Goal: Information Seeking & Learning: Learn about a topic

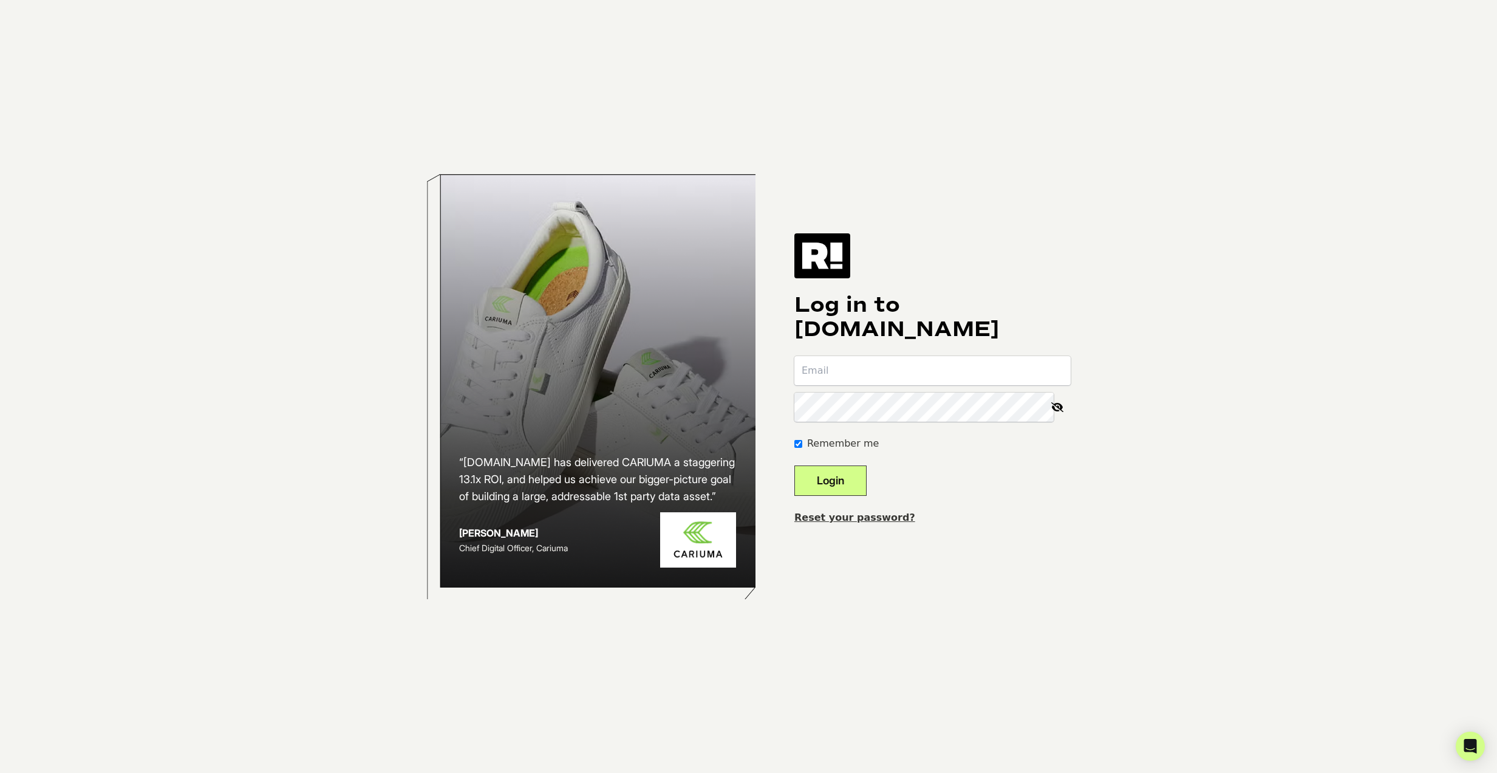
click at [875, 370] on input "email" at bounding box center [932, 370] width 276 height 29
paste input "[EMAIL_ADDRESS][DOMAIN_NAME]"
type input "[EMAIL_ADDRESS][DOMAIN_NAME]"
click at [843, 478] on button "Login" at bounding box center [830, 480] width 72 height 30
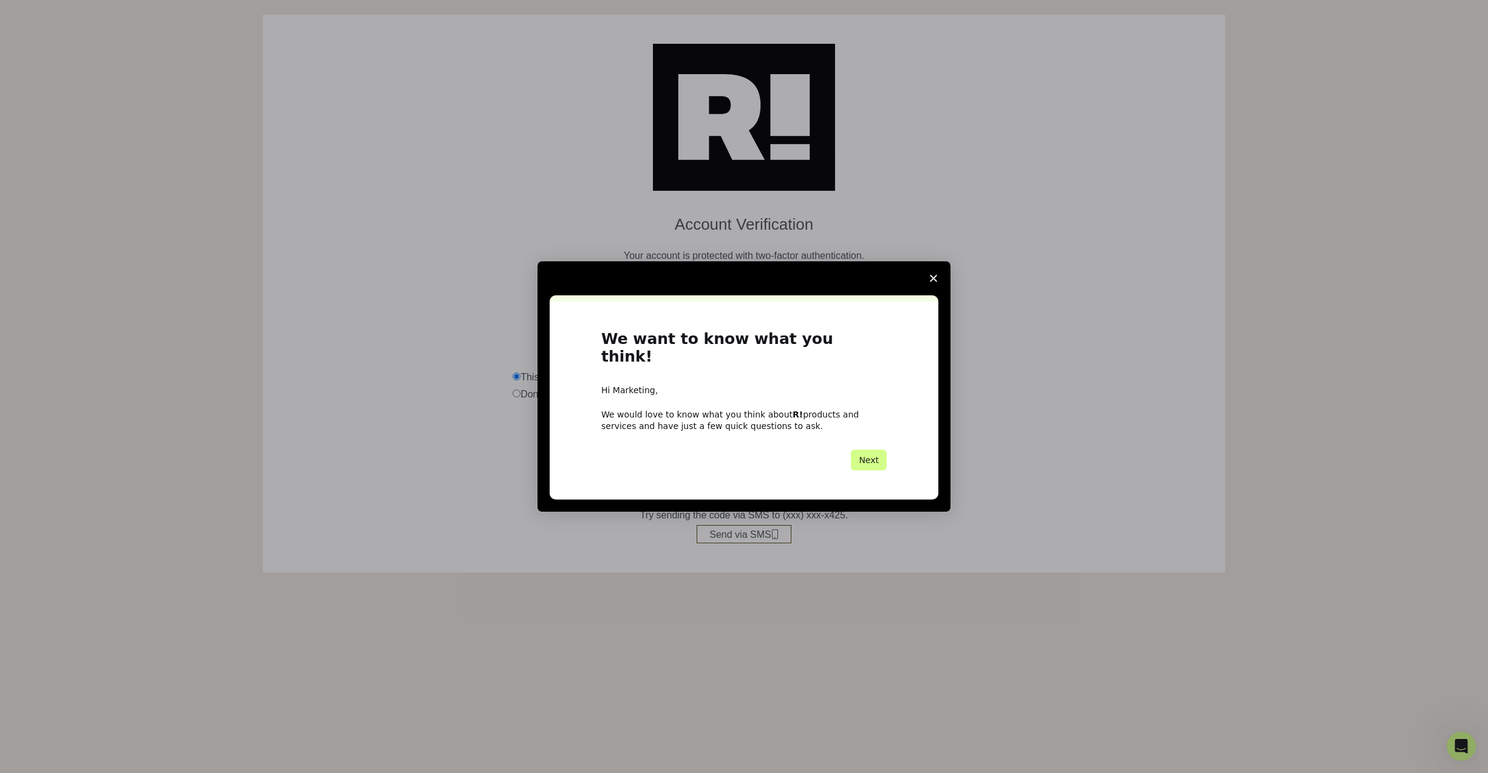
click at [937, 290] on span "Close survey" at bounding box center [934, 278] width 34 height 34
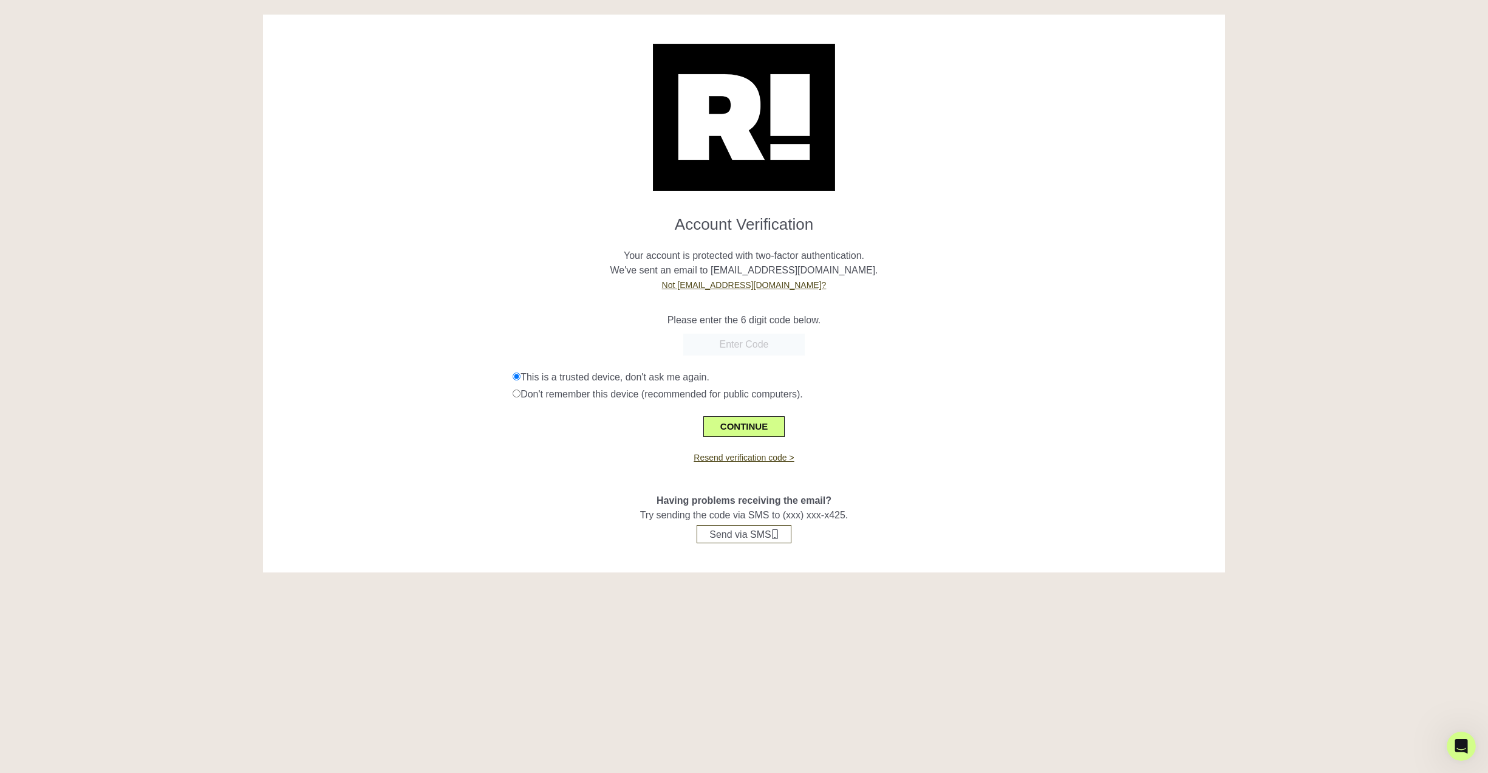
click at [744, 336] on input "text" at bounding box center [743, 344] width 121 height 22
paste input "022634"
type input "022634"
click at [736, 428] on button "CONTINUE" at bounding box center [743, 426] width 81 height 21
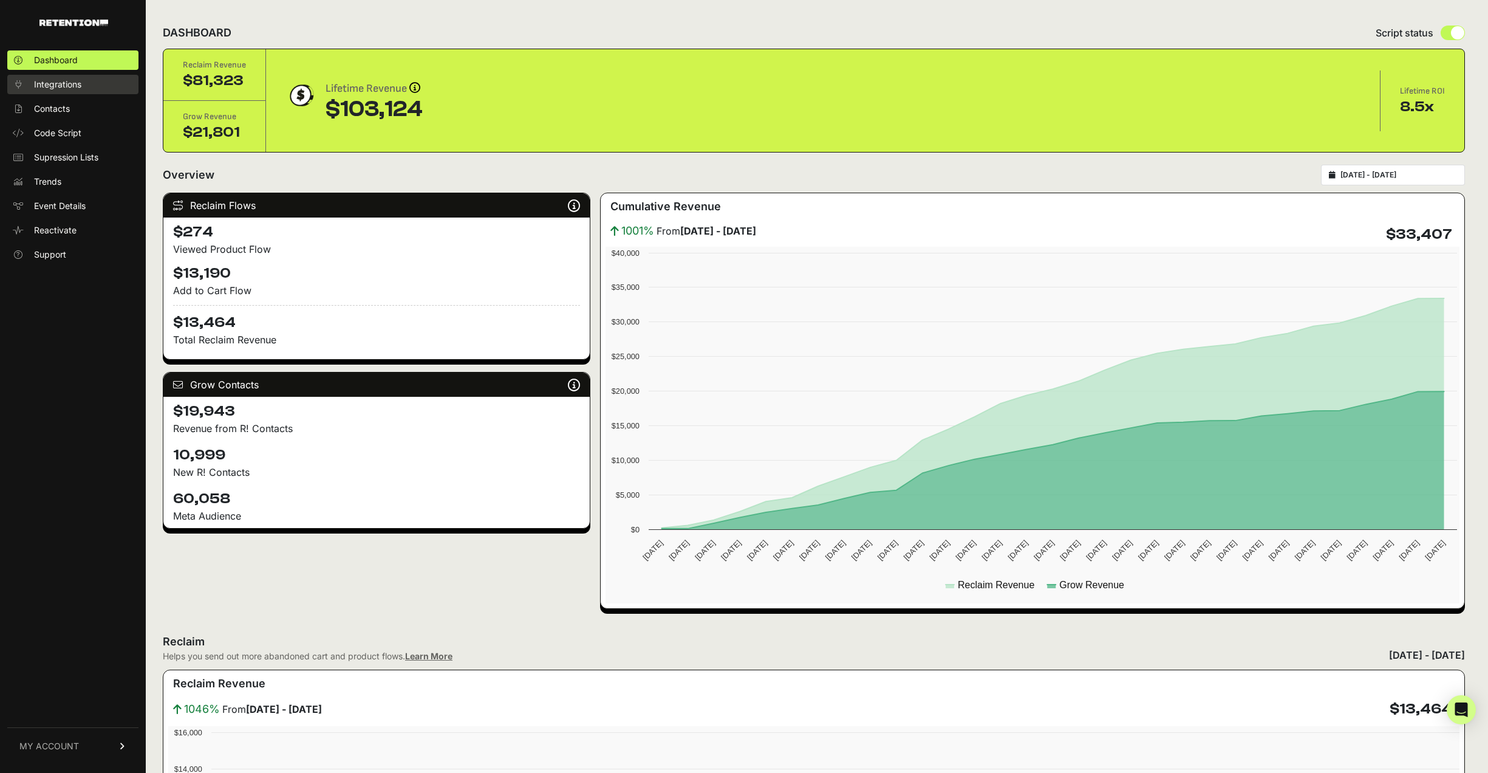
click at [50, 82] on span "Integrations" at bounding box center [57, 84] width 47 height 12
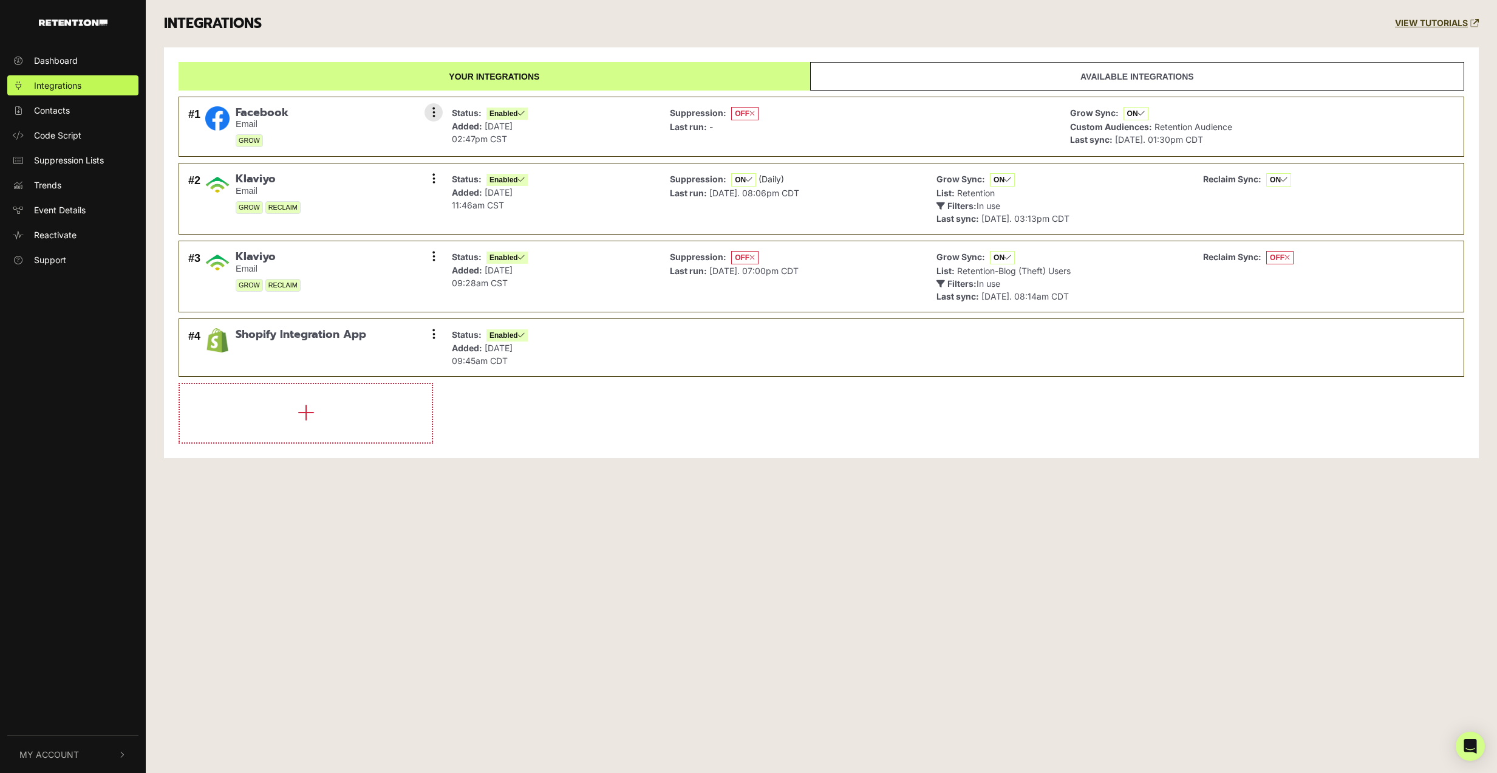
click at [1016, 135] on div "Suppression: OFF Last run: -" at bounding box center [861, 126] width 394 height 47
click at [755, 138] on div "Suppression: OFF Last run: -" at bounding box center [714, 126] width 89 height 41
click at [263, 151] on li "#1 Facebook Email GROW Settings Sync History Disable Remove Status: Enabled Add…" at bounding box center [822, 127] width 1286 height 61
click at [801, 160] on ul "#1 Facebook Email GROW Settings Sync History Disable Remove Status: Enabled Add…" at bounding box center [822, 266] width 1286 height 353
click at [432, 112] on icon at bounding box center [433, 112] width 3 height 12
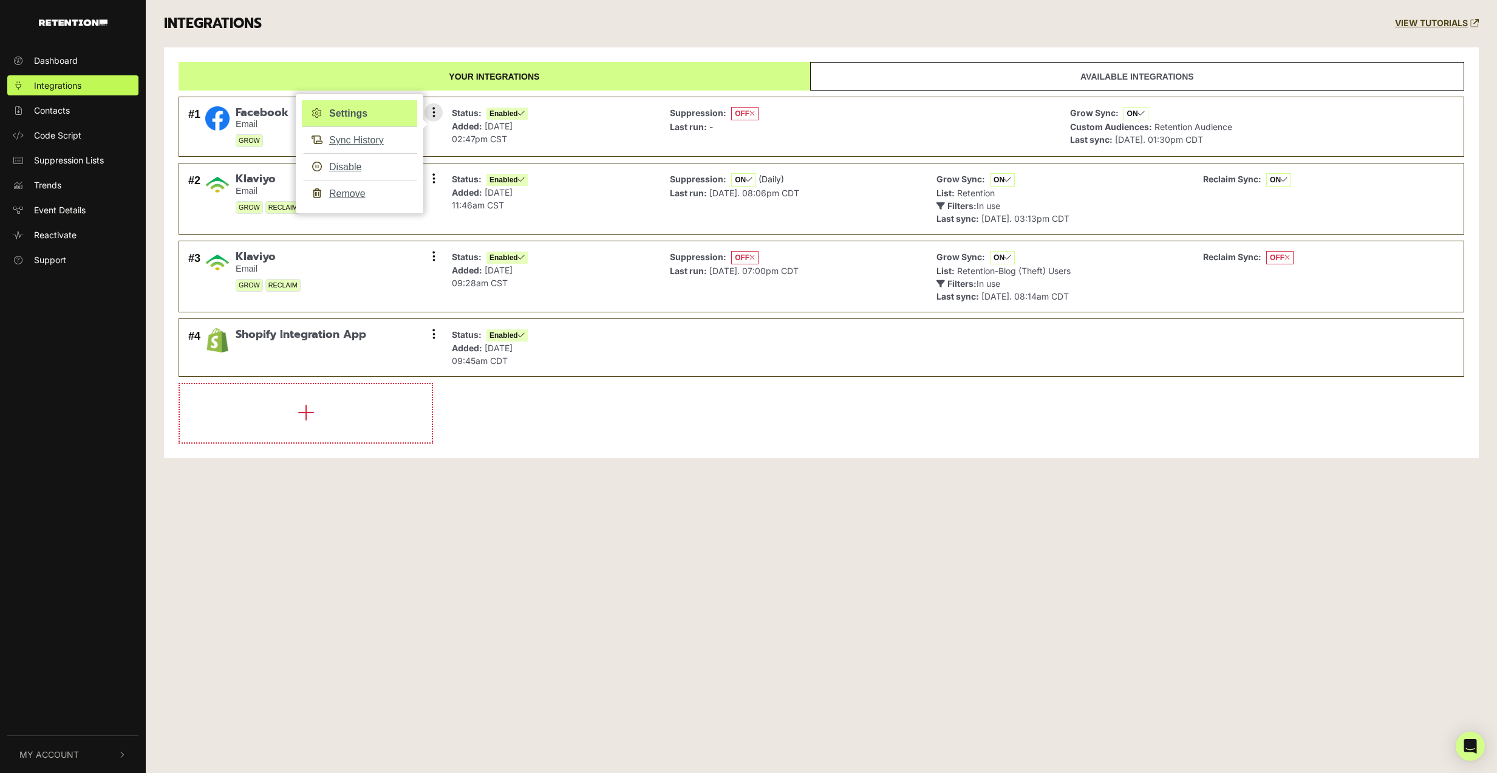
click at [344, 121] on link "Settings" at bounding box center [359, 113] width 115 height 27
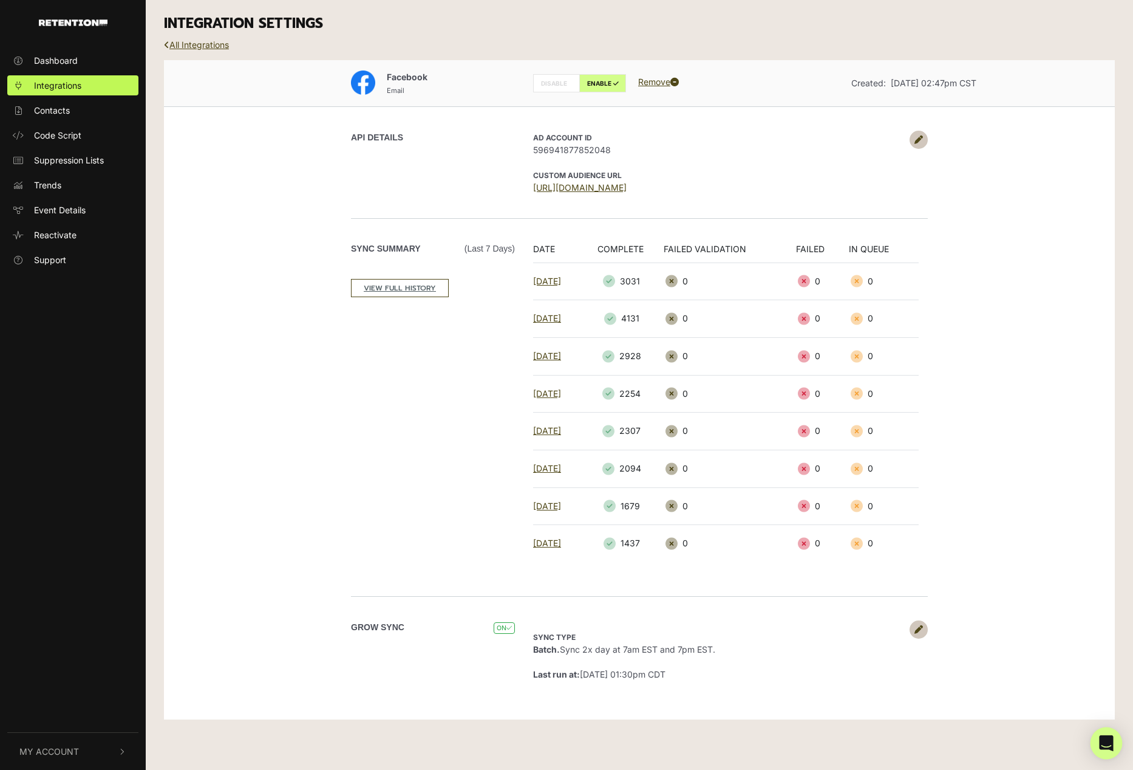
click at [1102, 740] on icon "Open Intercom Messenger" at bounding box center [1106, 743] width 14 height 16
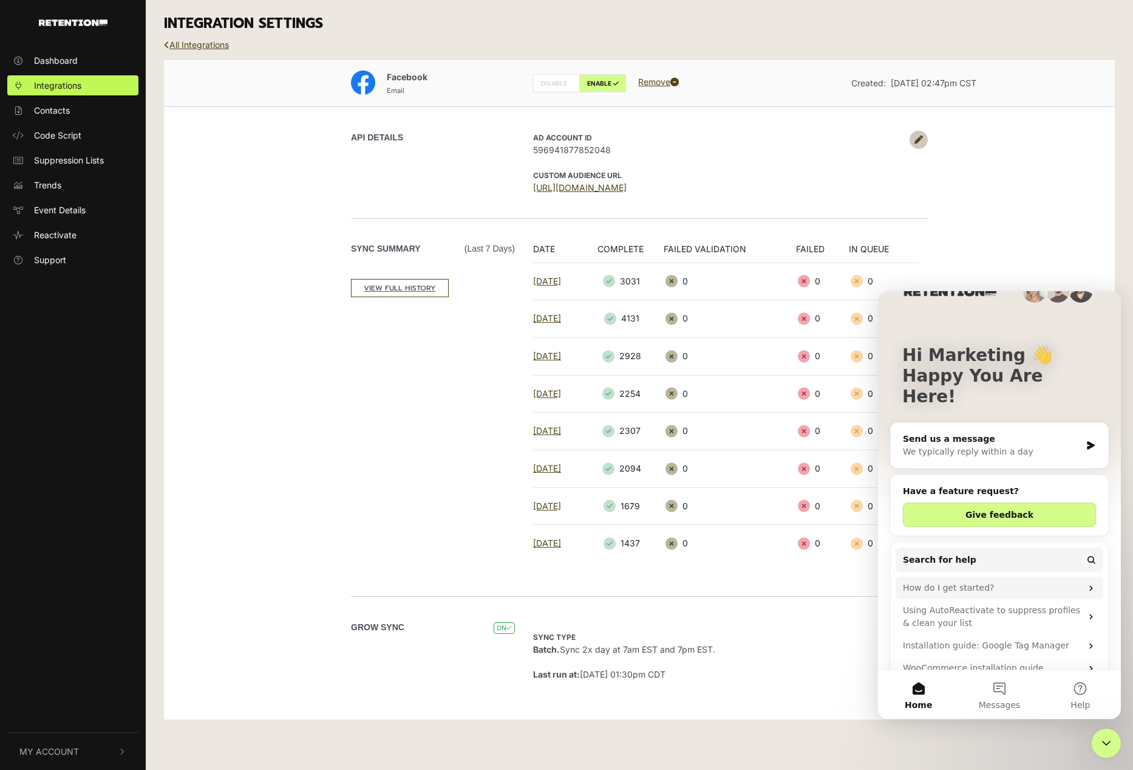
scroll to position [33, 0]
click at [1037, 169] on div "Facebook Email DISABLE ENABLE Remove Created: Dec 11, 2023 02:47pm CST API DETA…" at bounding box center [639, 389] width 951 height 659
click at [975, 728] on div "Facebook Email DISABLE ENABLE Remove Created: Dec 11, 2023 02:47pm CST API DETA…" at bounding box center [639, 395] width 969 height 671
drag, startPoint x: 1003, startPoint y: 742, endPoint x: 1074, endPoint y: 741, distance: 71.1
click at [1012, 740] on div "Dashboard Integrations Contacts Code Script Suppression Lists Trends Event Deta…" at bounding box center [566, 385] width 1133 height 770
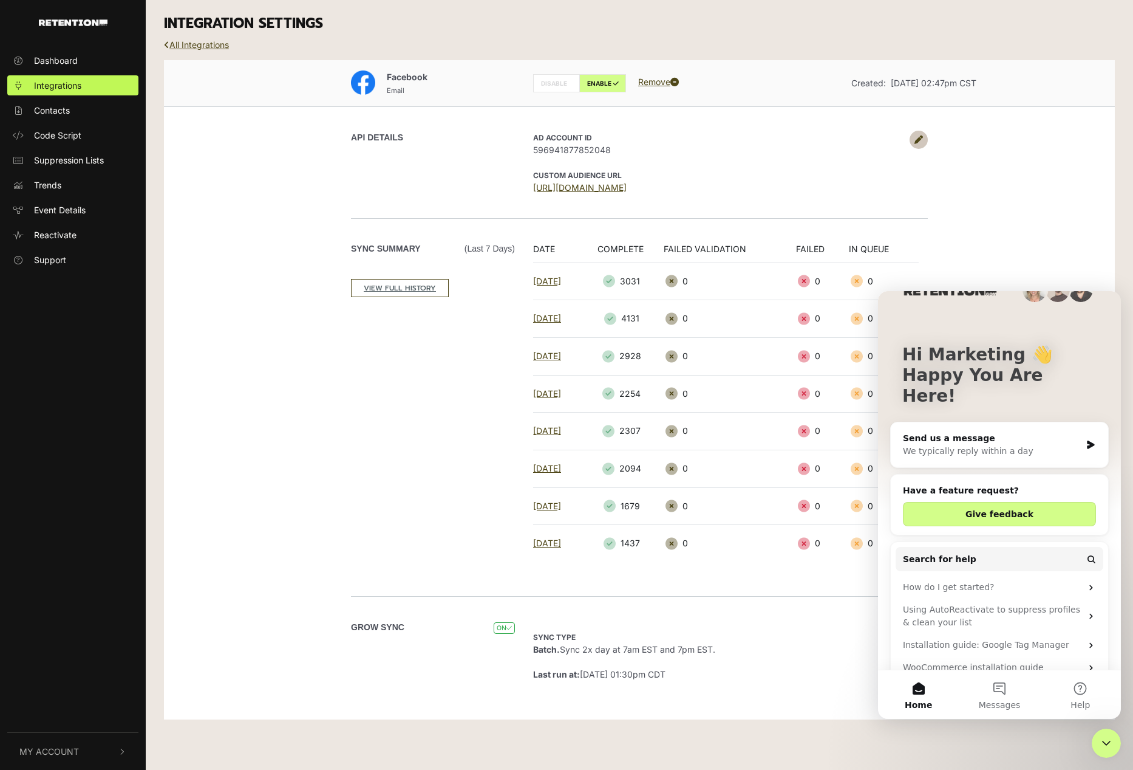
click at [1115, 743] on div "Close Intercom Messenger" at bounding box center [1106, 742] width 29 height 29
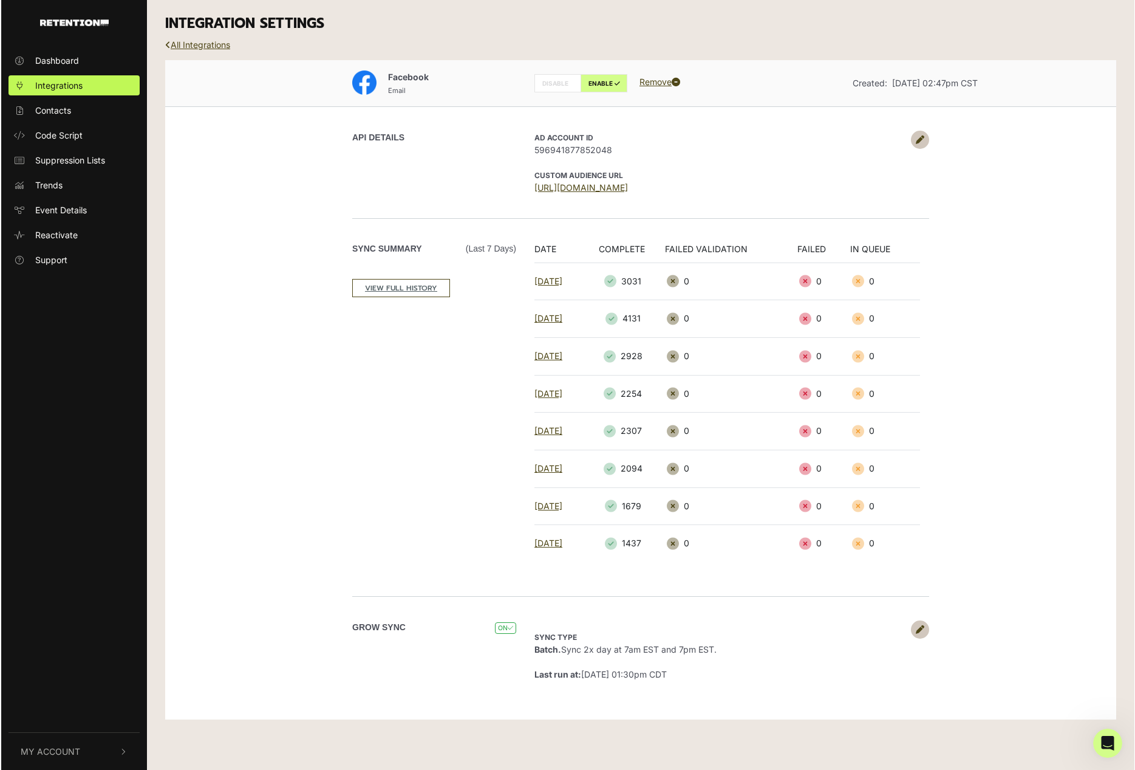
scroll to position [0, 0]
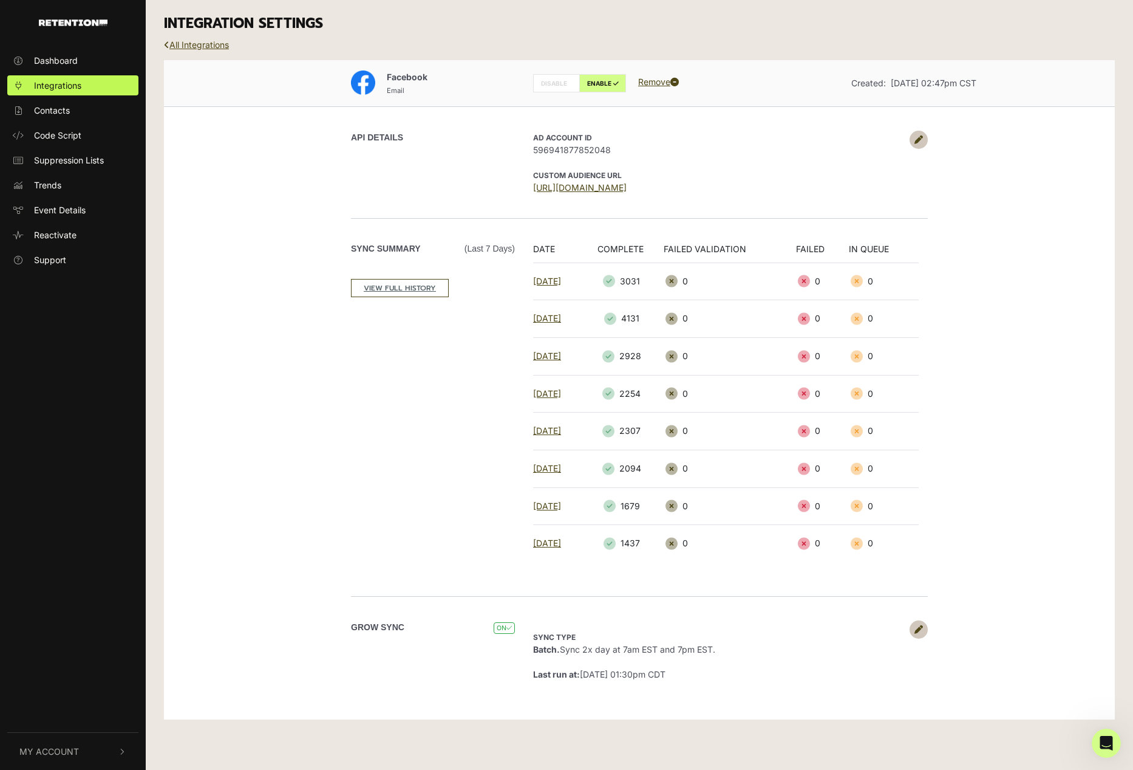
click at [928, 138] on div "API DETAILS AD Account ID 596941877852048 CUSTOM AUDIENCE URL https://business.…" at bounding box center [639, 162] width 692 height 112
click at [910, 140] on link at bounding box center [919, 140] width 18 height 18
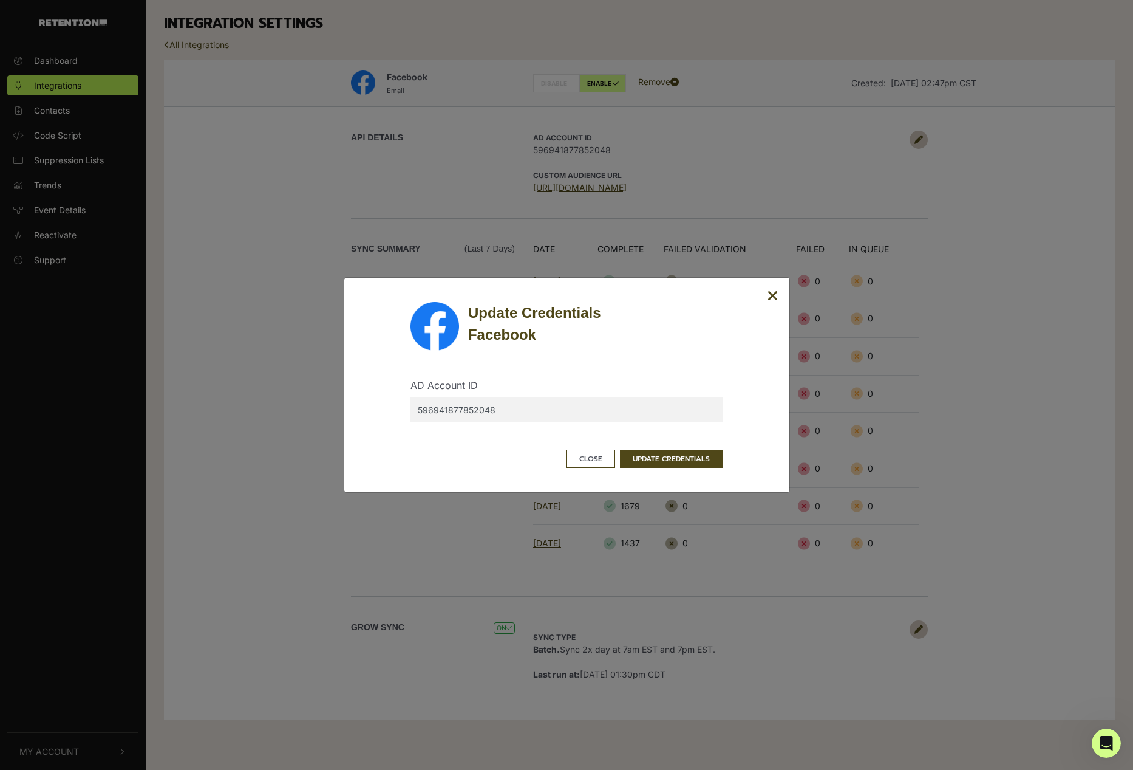
click at [779, 296] on div "Update Credentials Facebook AD Account ID 596941877852048 Close UPDATE CREDENTI…" at bounding box center [567, 385] width 446 height 216
click at [768, 292] on icon "Close" at bounding box center [773, 296] width 11 height 15
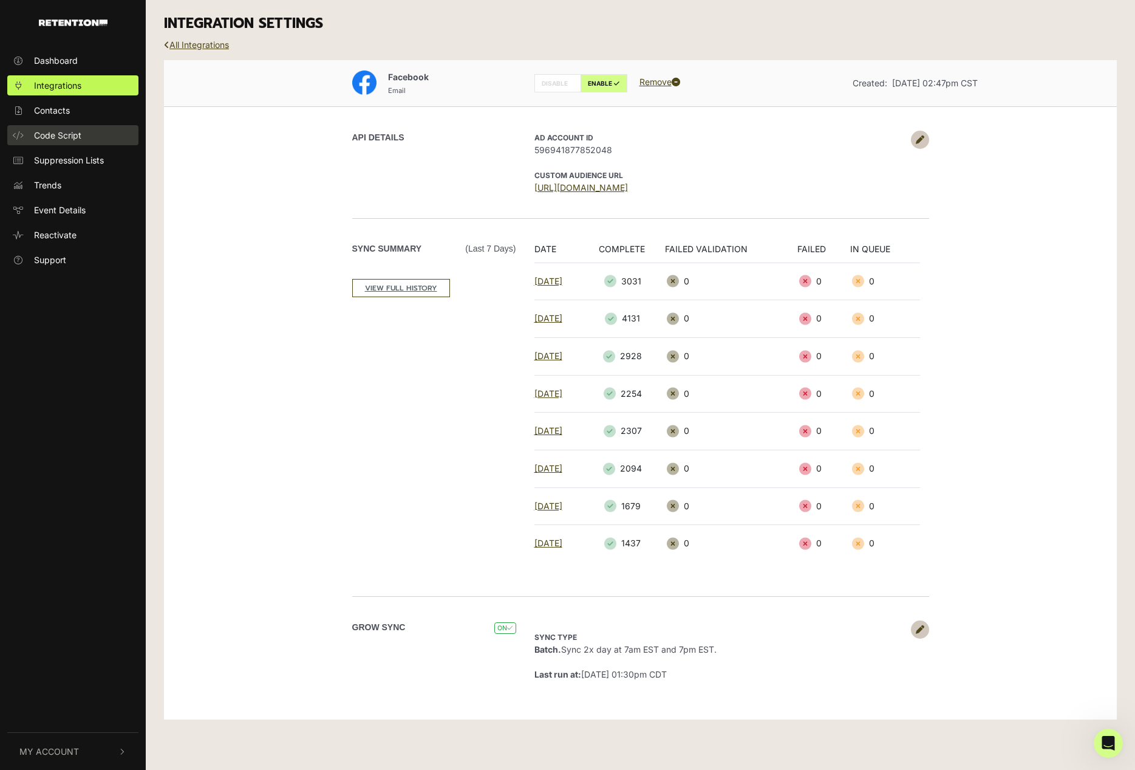
click at [50, 129] on span "Code Script" at bounding box center [57, 135] width 47 height 13
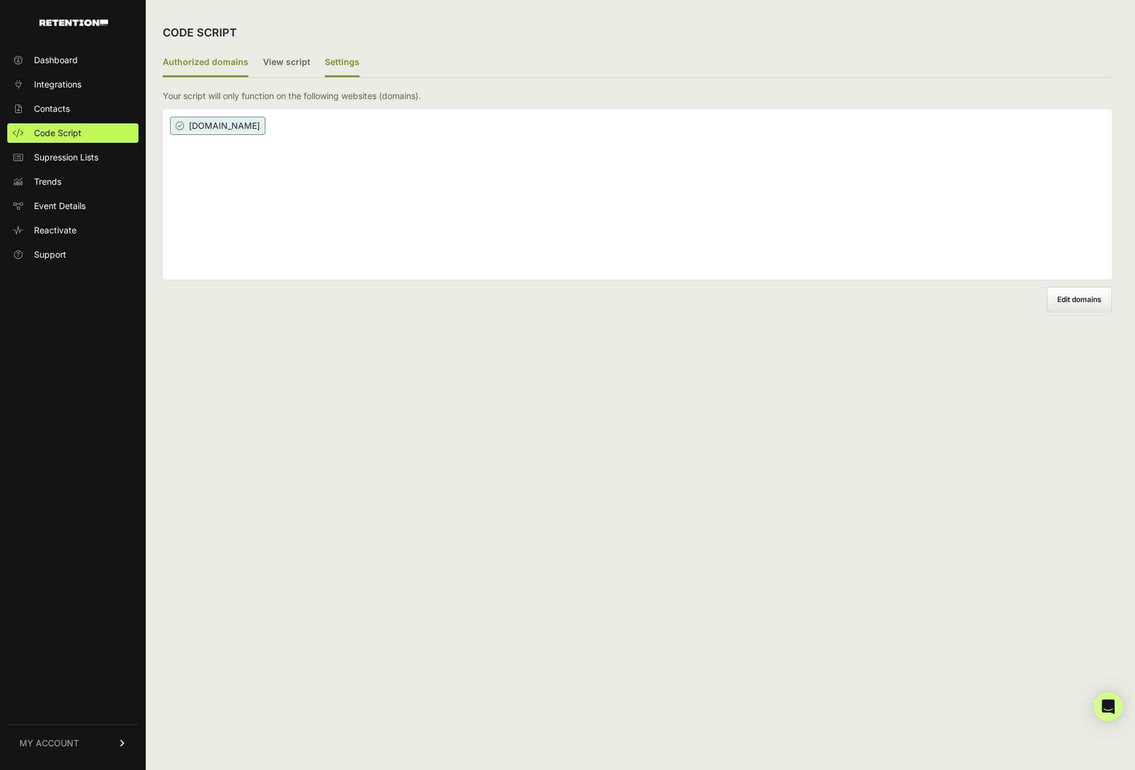
click at [331, 46] on div "CODE SCRIPT" at bounding box center [637, 33] width 949 height 32
click at [295, 65] on label "View script" at bounding box center [286, 63] width 47 height 29
click at [0, 0] on input "View script" at bounding box center [0, 0] width 0 height 0
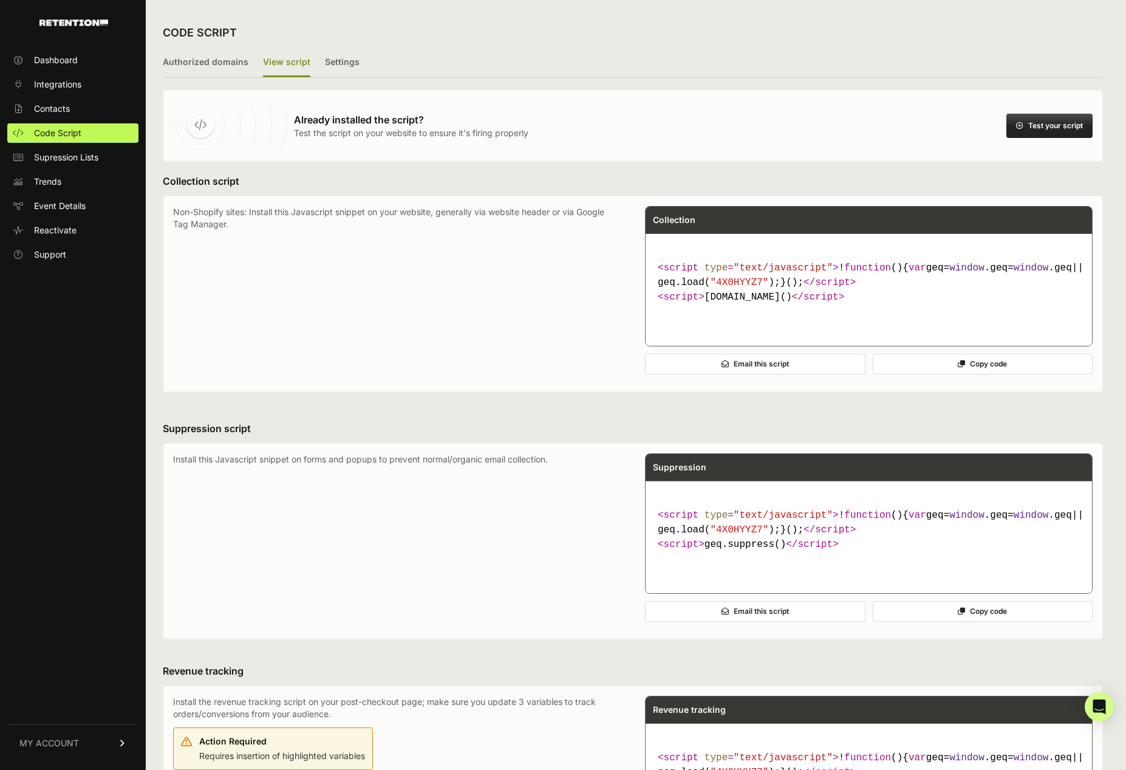
click at [401, 69] on ul "Authorized domains View script Settings" at bounding box center [633, 63] width 940 height 29
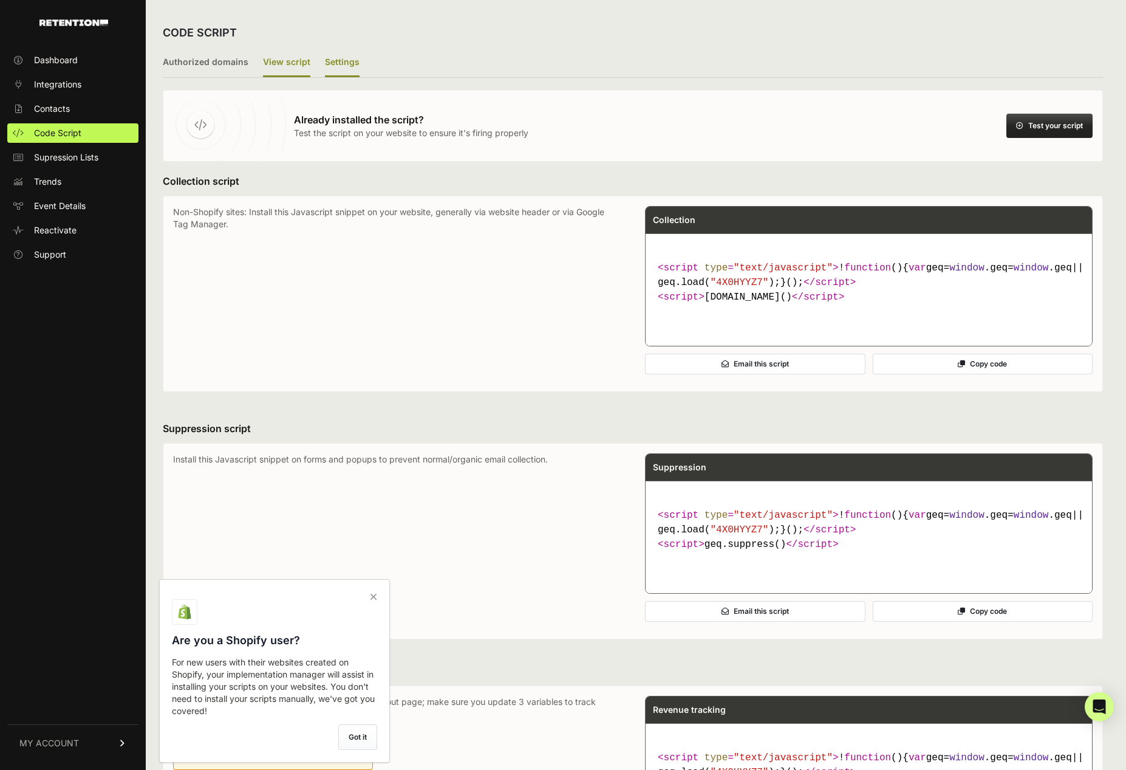
click at [332, 61] on label "Settings" at bounding box center [342, 63] width 35 height 29
click at [264, 69] on label "View script" at bounding box center [286, 63] width 47 height 29
click at [0, 0] on input "View script" at bounding box center [0, 0] width 0 height 0
click at [61, 61] on span "Dashboard" at bounding box center [56, 60] width 44 height 12
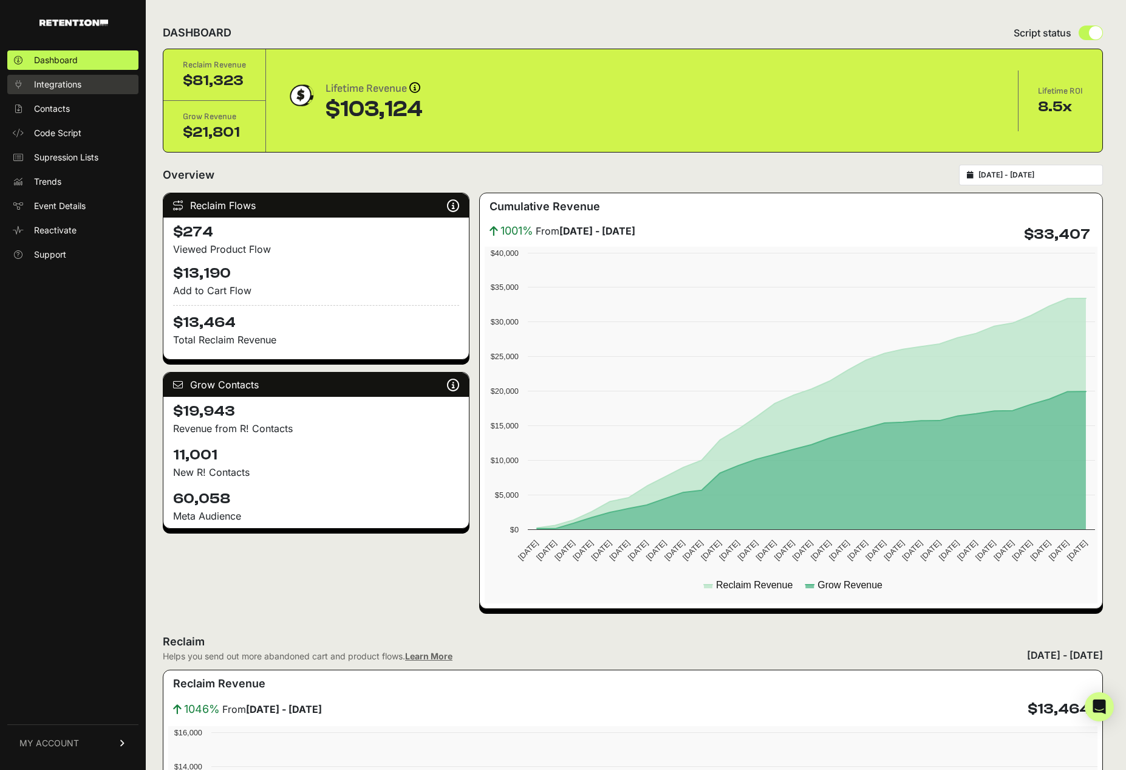
click at [81, 84] on span "Integrations" at bounding box center [57, 84] width 47 height 12
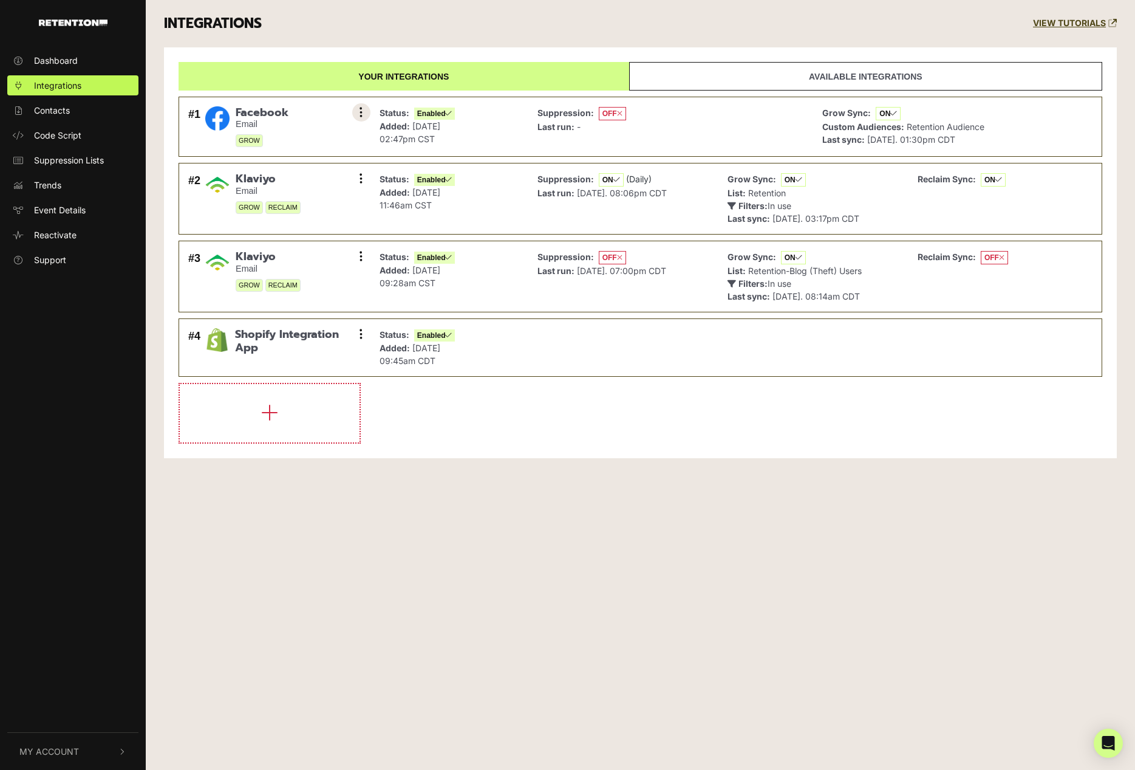
click at [363, 117] on button at bounding box center [361, 112] width 18 height 18
click at [275, 149] on link "Sync History" at bounding box center [287, 139] width 115 height 27
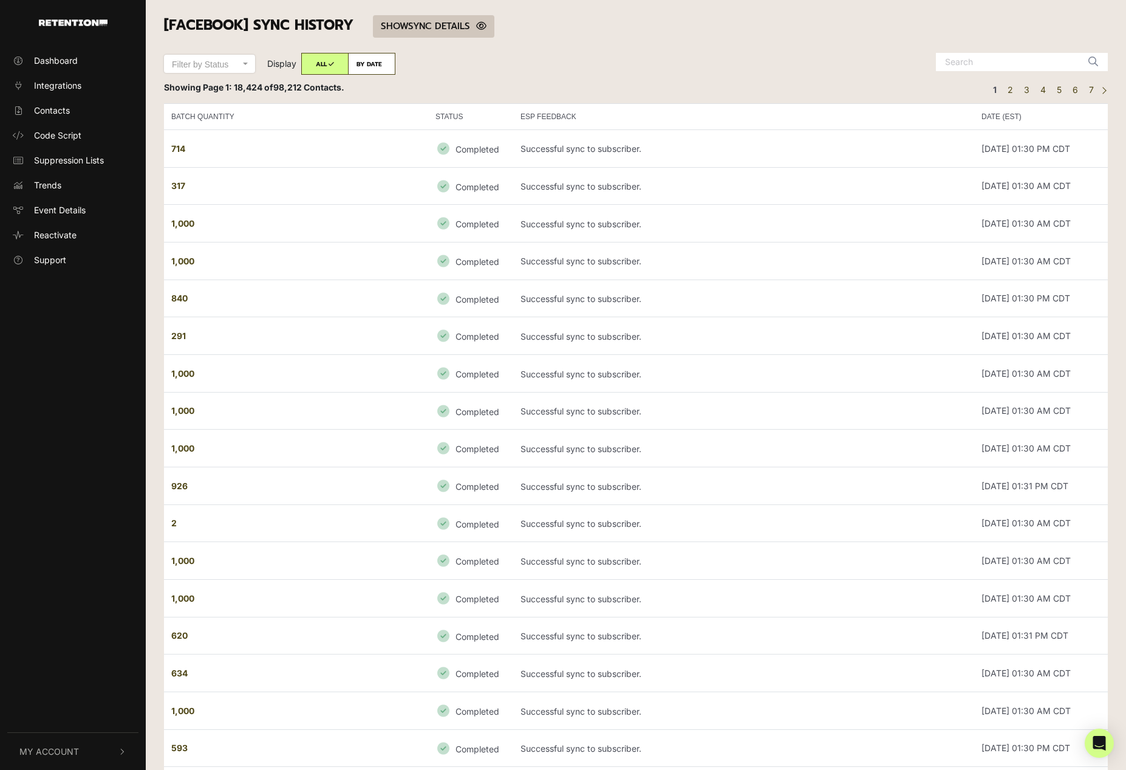
click at [487, 29] on icon at bounding box center [481, 25] width 10 height 9
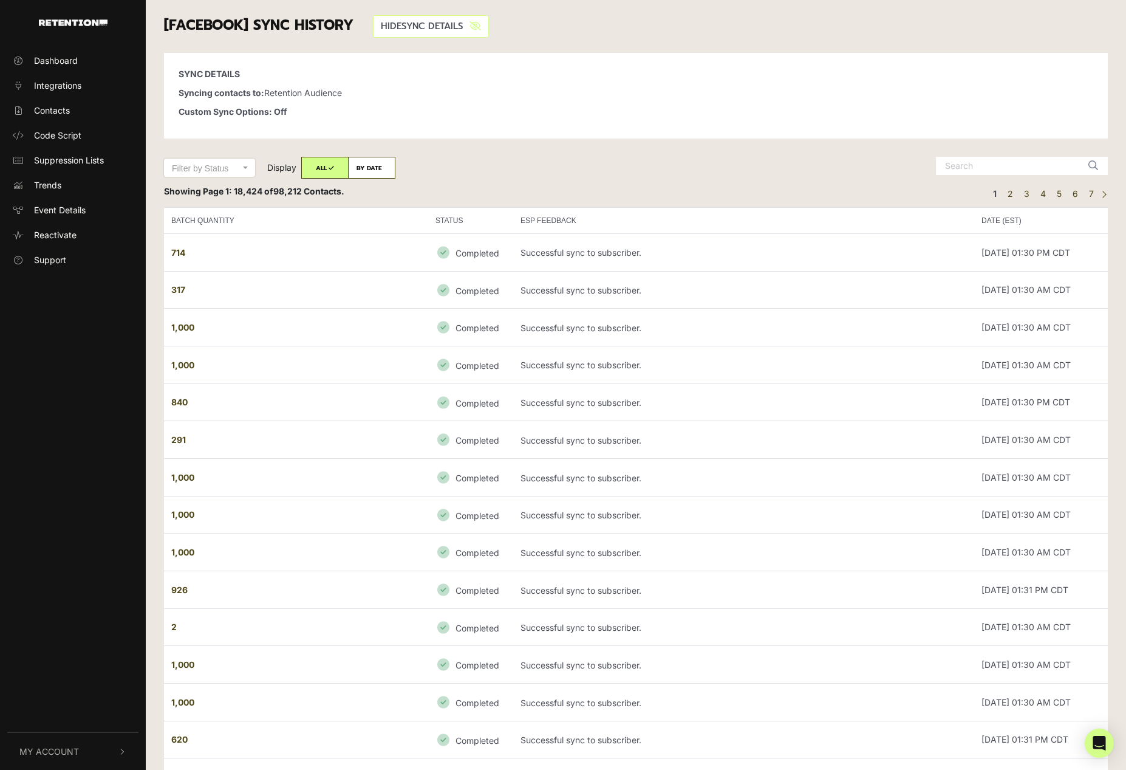
click at [489, 29] on link "SHOW HIDE SYNC DETAILS" at bounding box center [431, 26] width 116 height 22
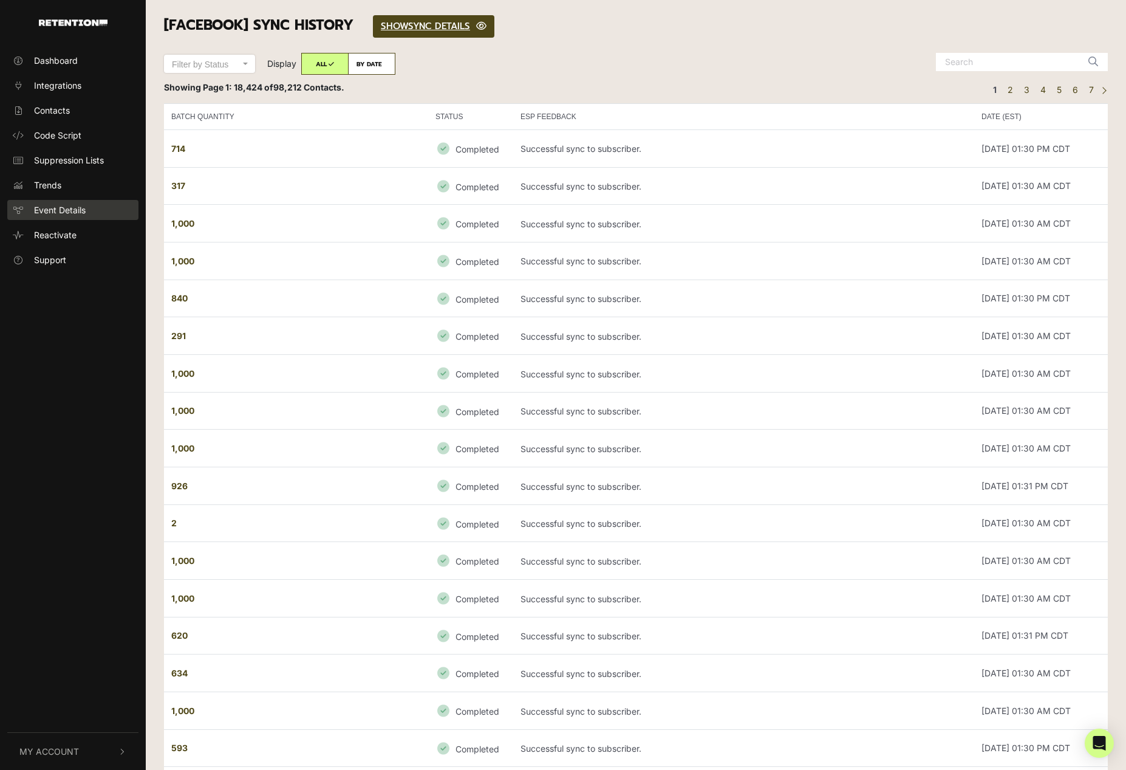
click at [50, 211] on span "Event Details" at bounding box center [60, 209] width 52 height 13
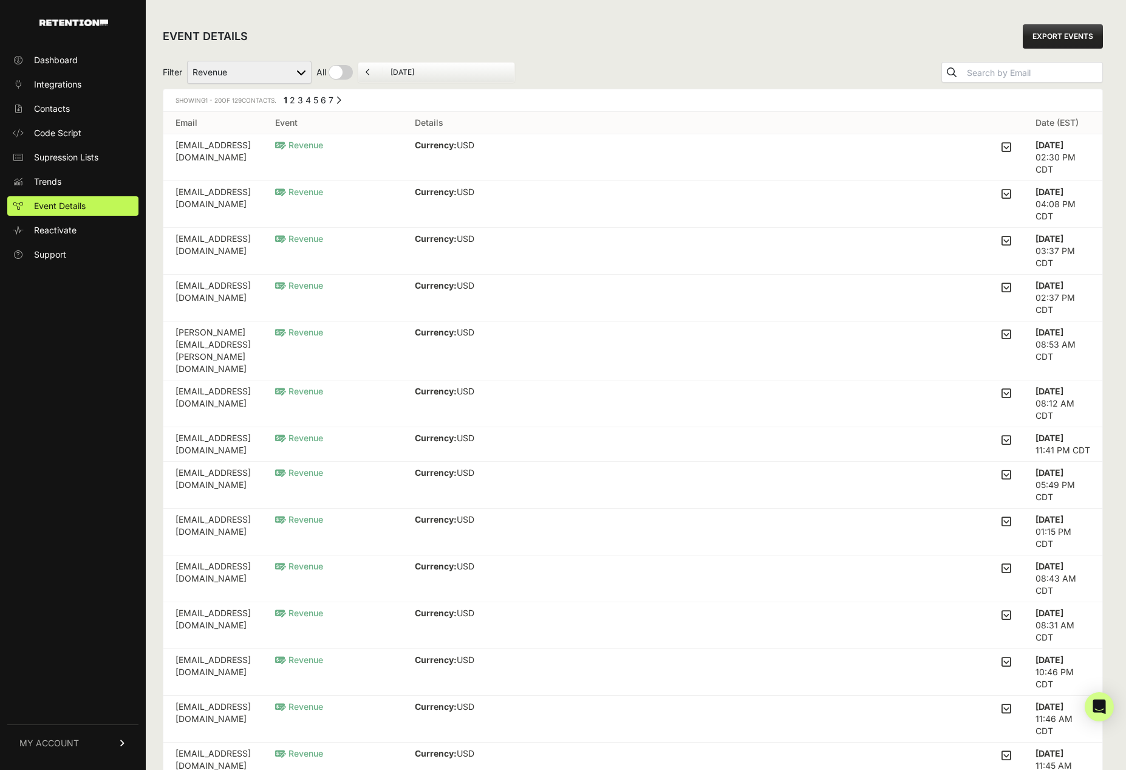
click at [263, 152] on td "ellechernaskey@gmail.com" at bounding box center [213, 157] width 100 height 47
click at [323, 144] on span "Revenue" at bounding box center [299, 145] width 48 height 10
click at [69, 231] on span "Reactivate" at bounding box center [55, 230] width 43 height 12
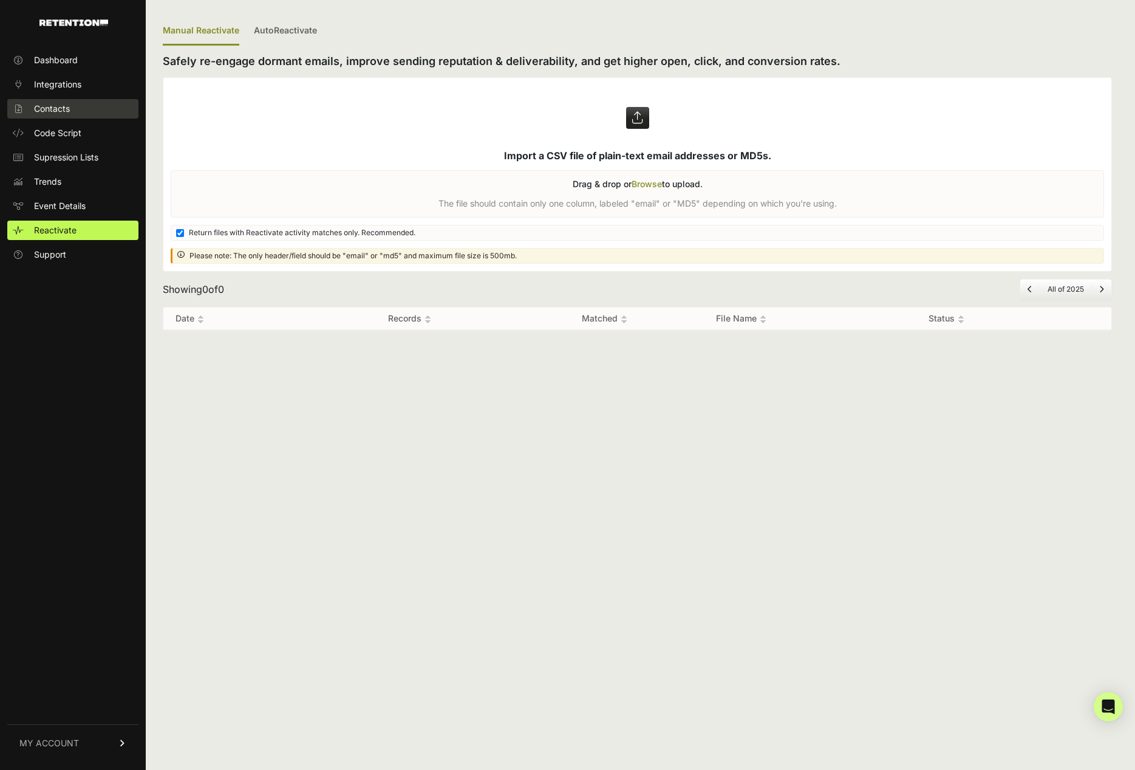
click at [62, 104] on span "Contacts" at bounding box center [52, 109] width 36 height 12
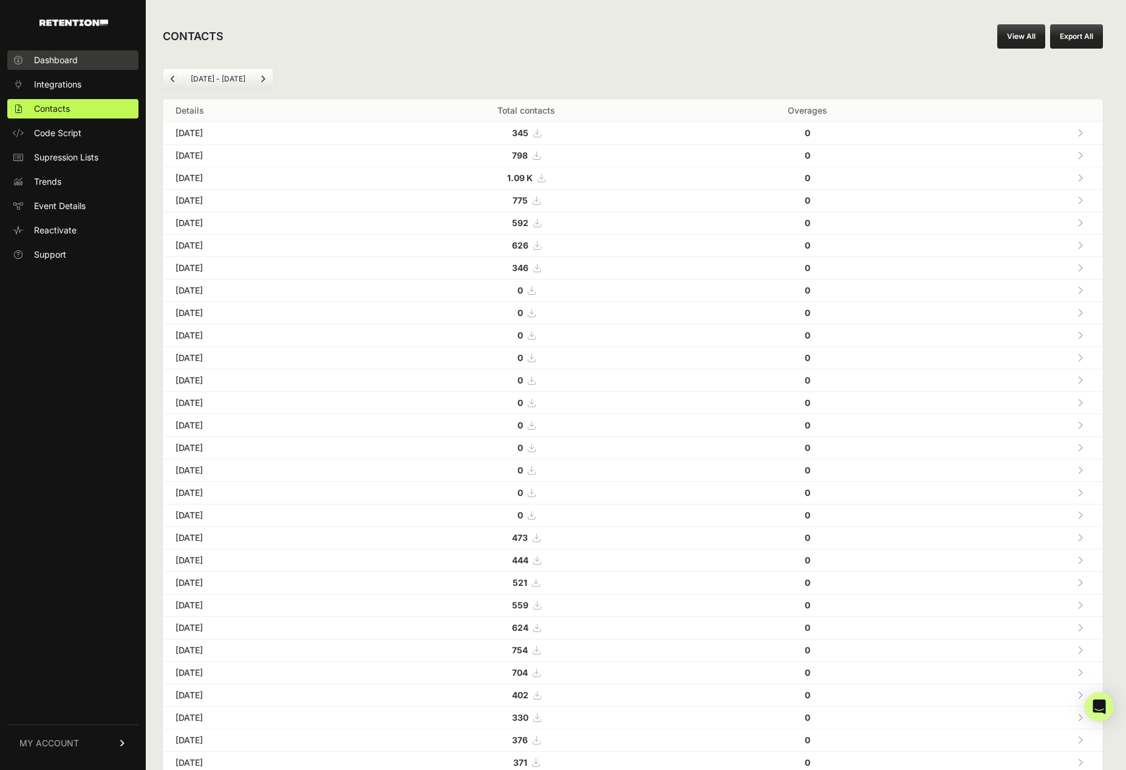
click at [60, 62] on span "Dashboard" at bounding box center [56, 60] width 44 height 12
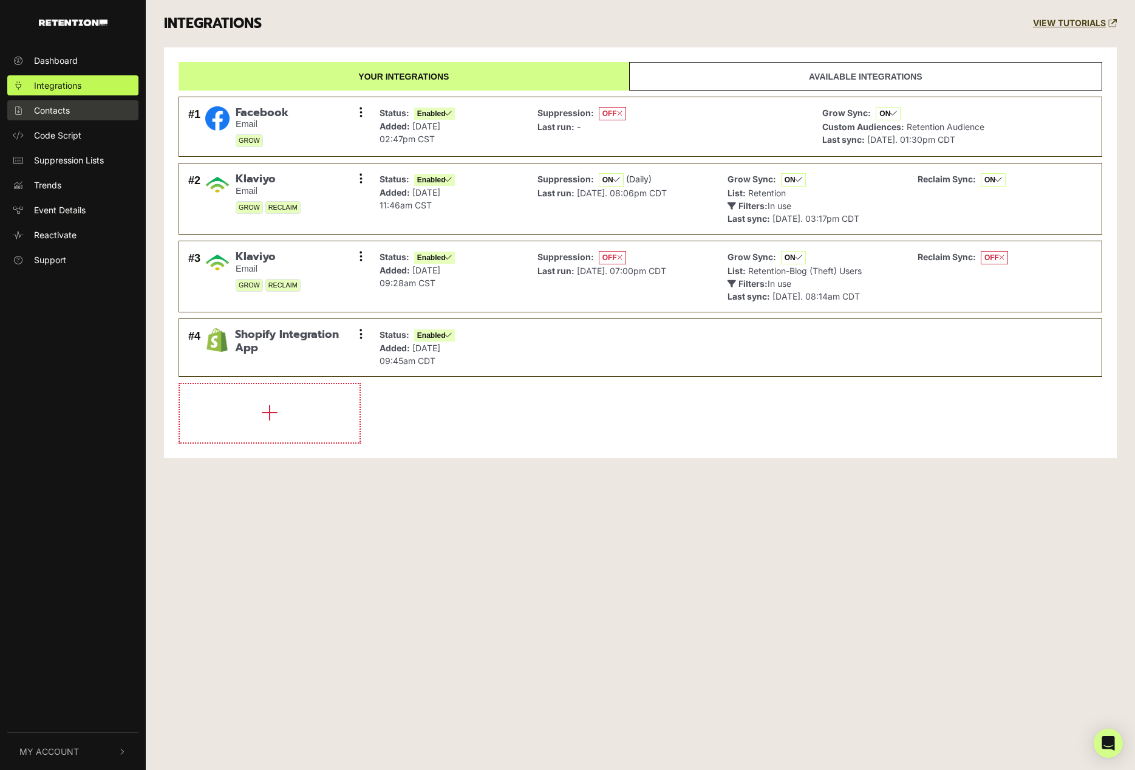
click at [47, 118] on link "Contacts" at bounding box center [72, 110] width 131 height 20
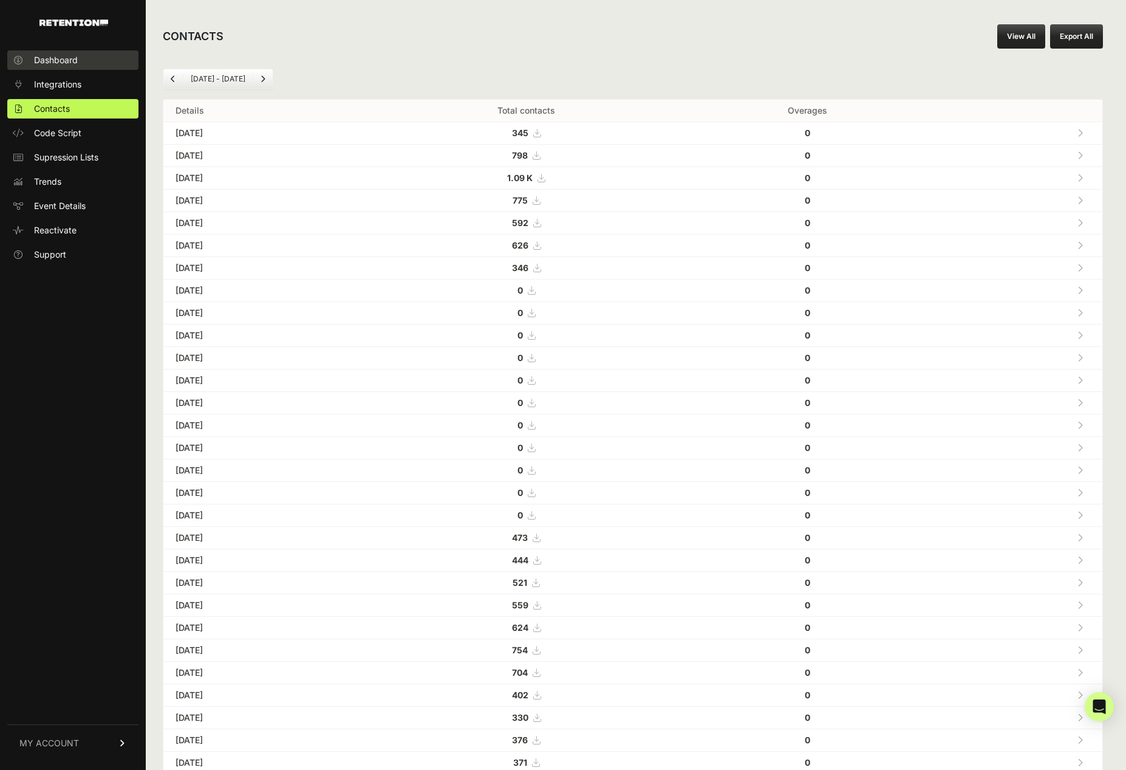
click at [46, 63] on span "Dashboard" at bounding box center [56, 60] width 44 height 12
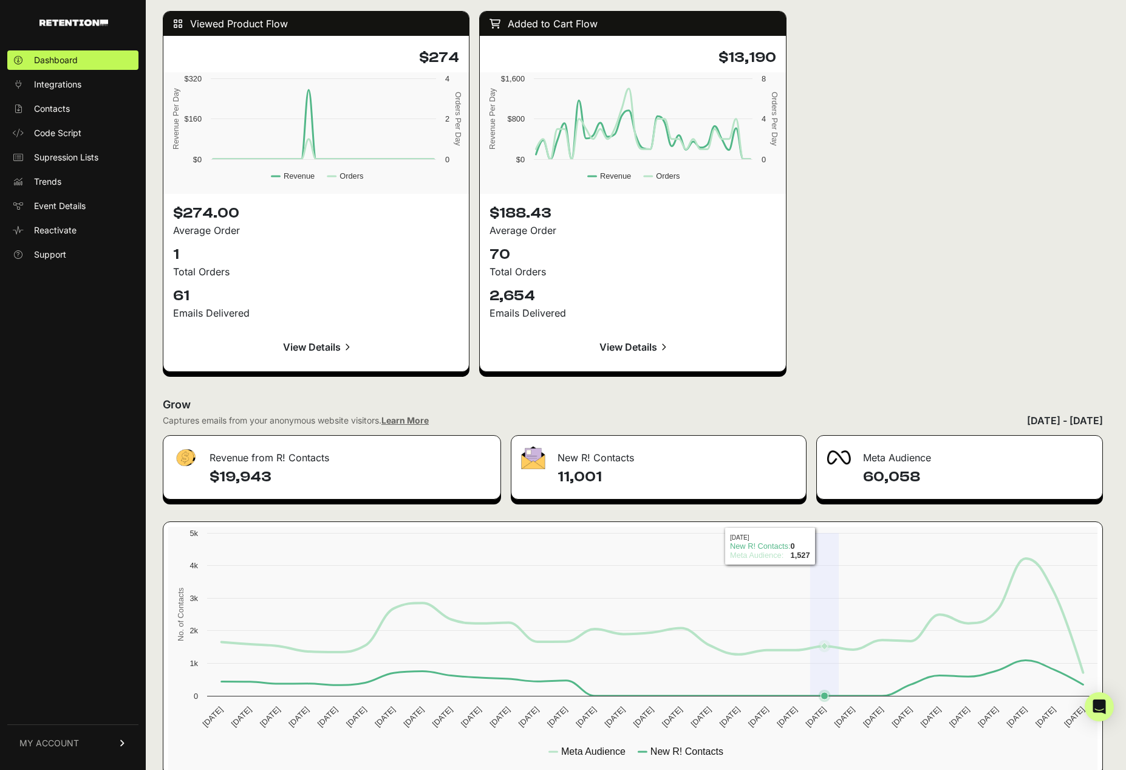
scroll to position [1124, 0]
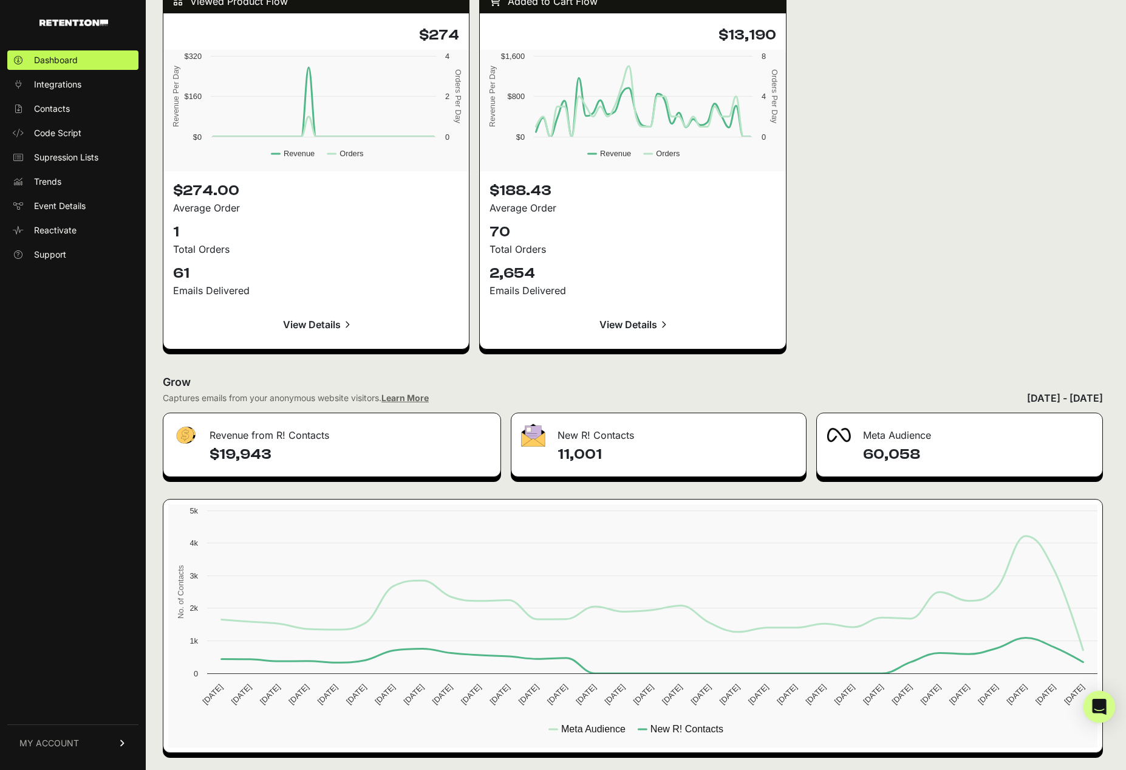
click at [1099, 705] on icon "Open Intercom Messenger" at bounding box center [1099, 706] width 14 height 16
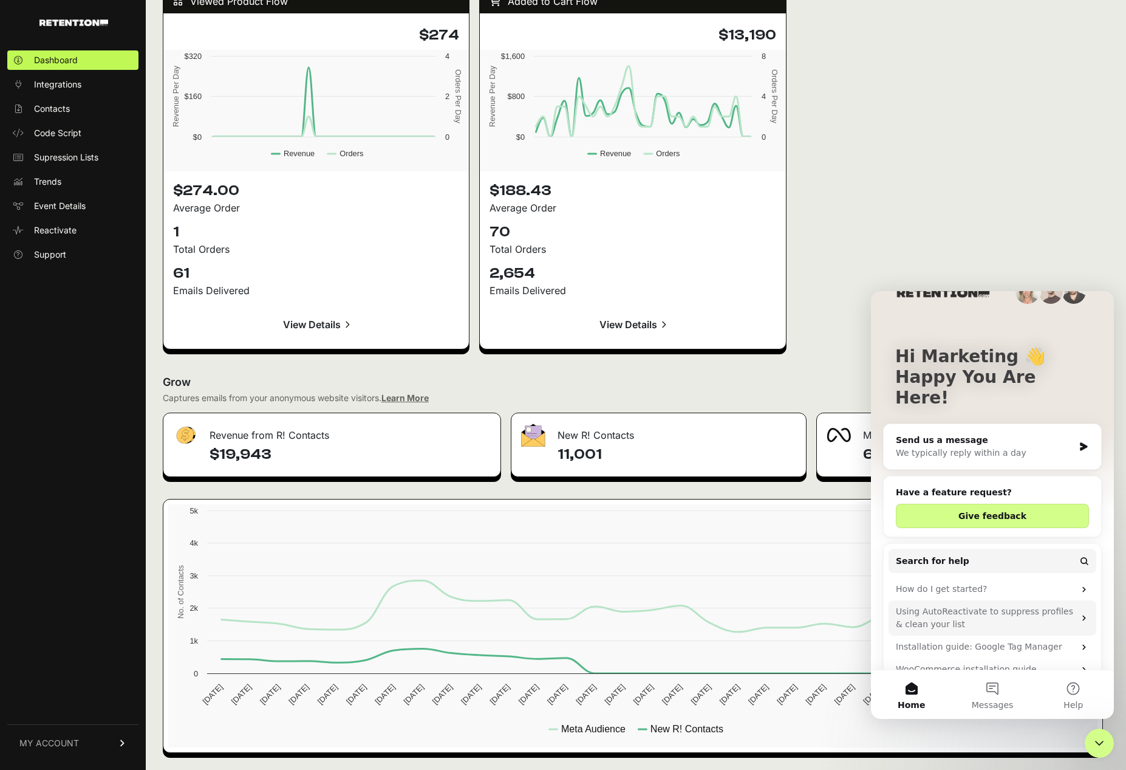
scroll to position [33, 0]
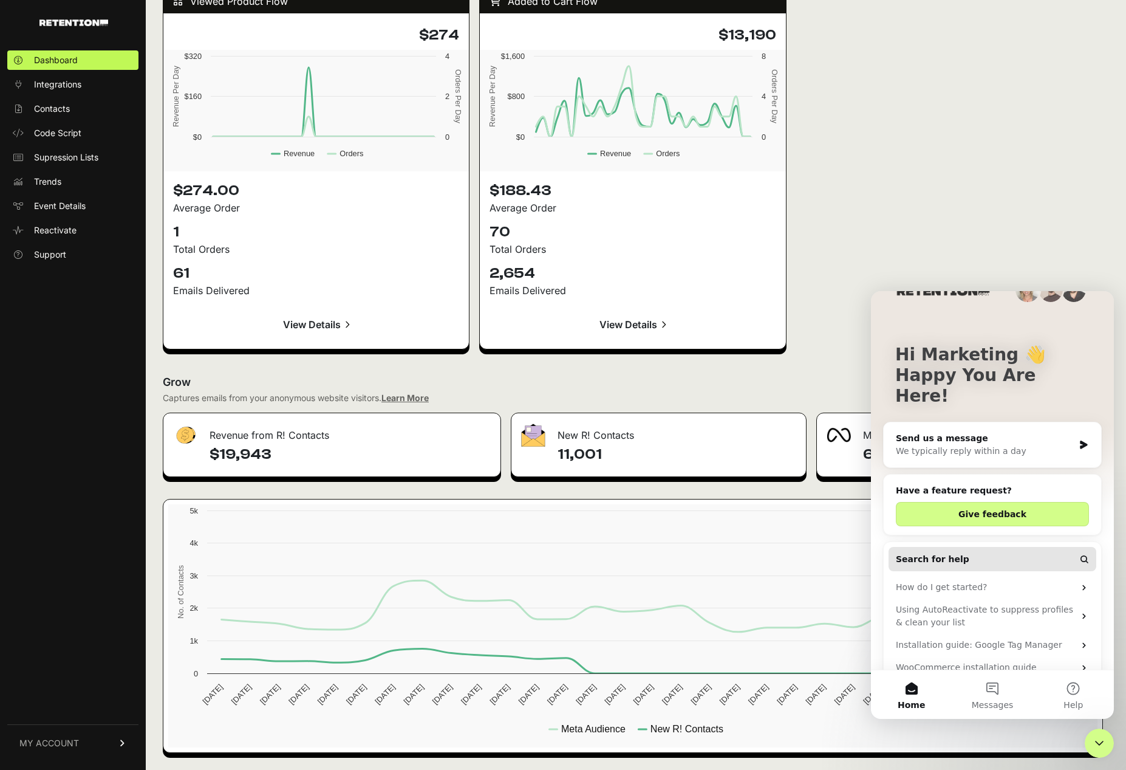
click at [1041, 547] on button "Search for help" at bounding box center [993, 559] width 208 height 24
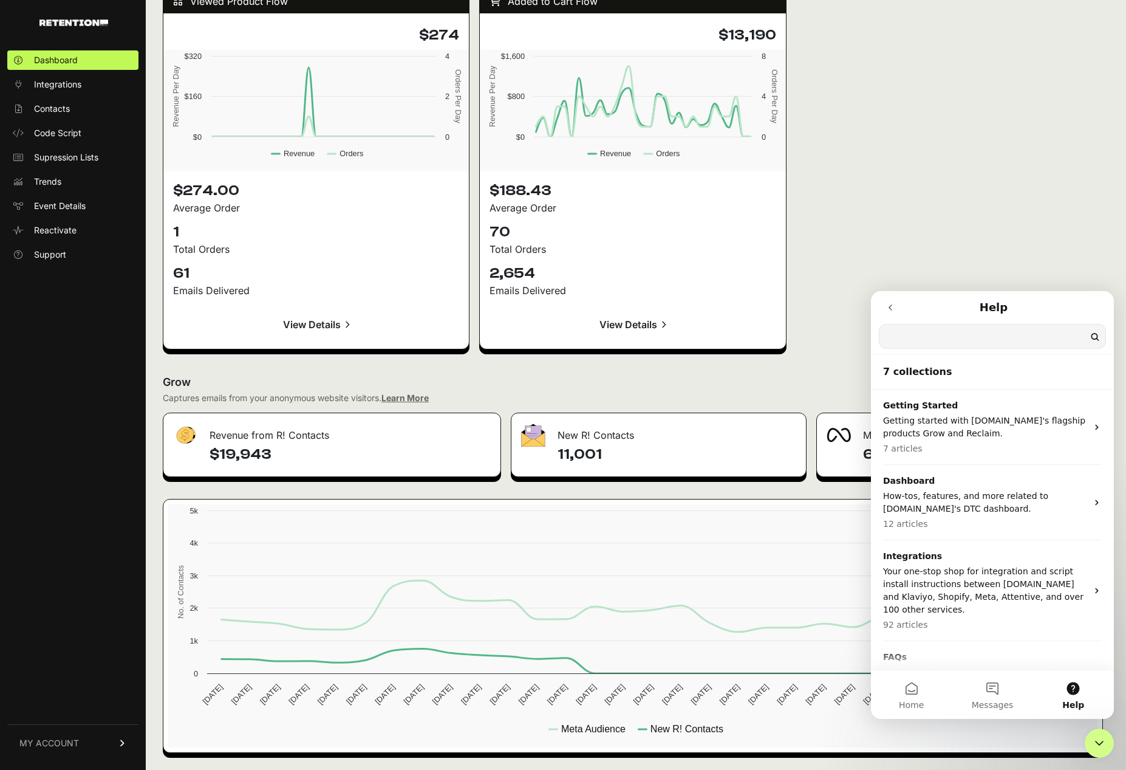
scroll to position [0, 0]
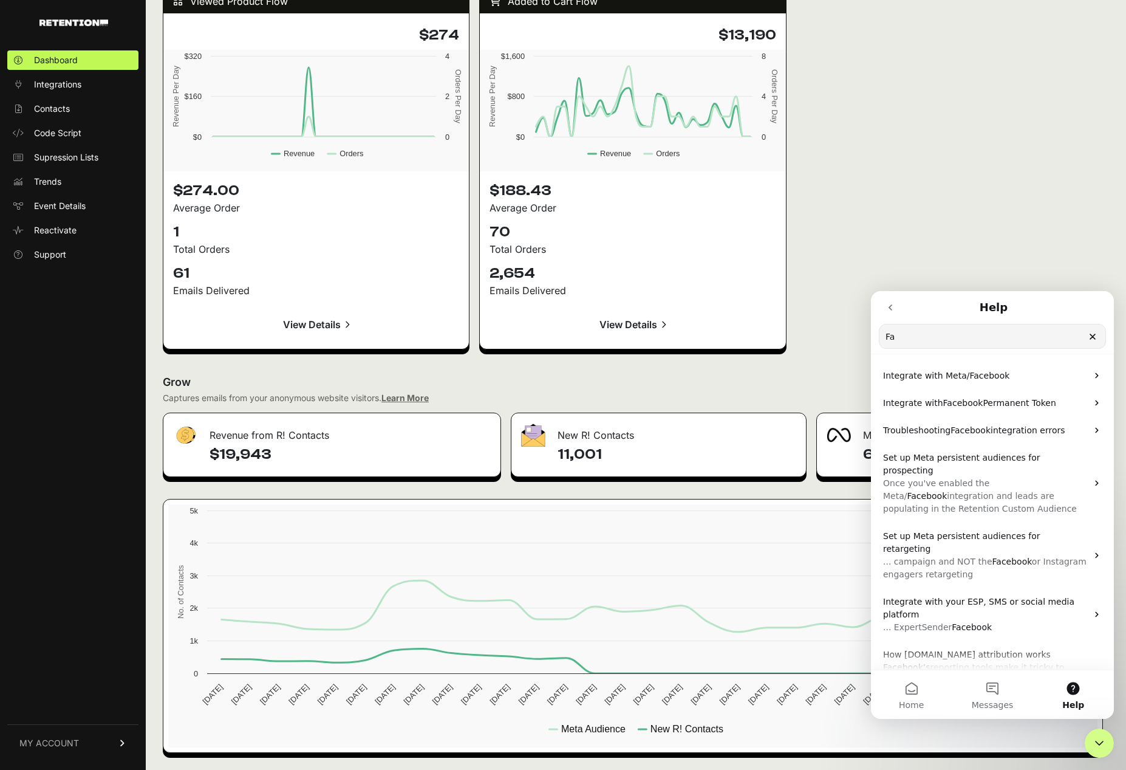
type input "F"
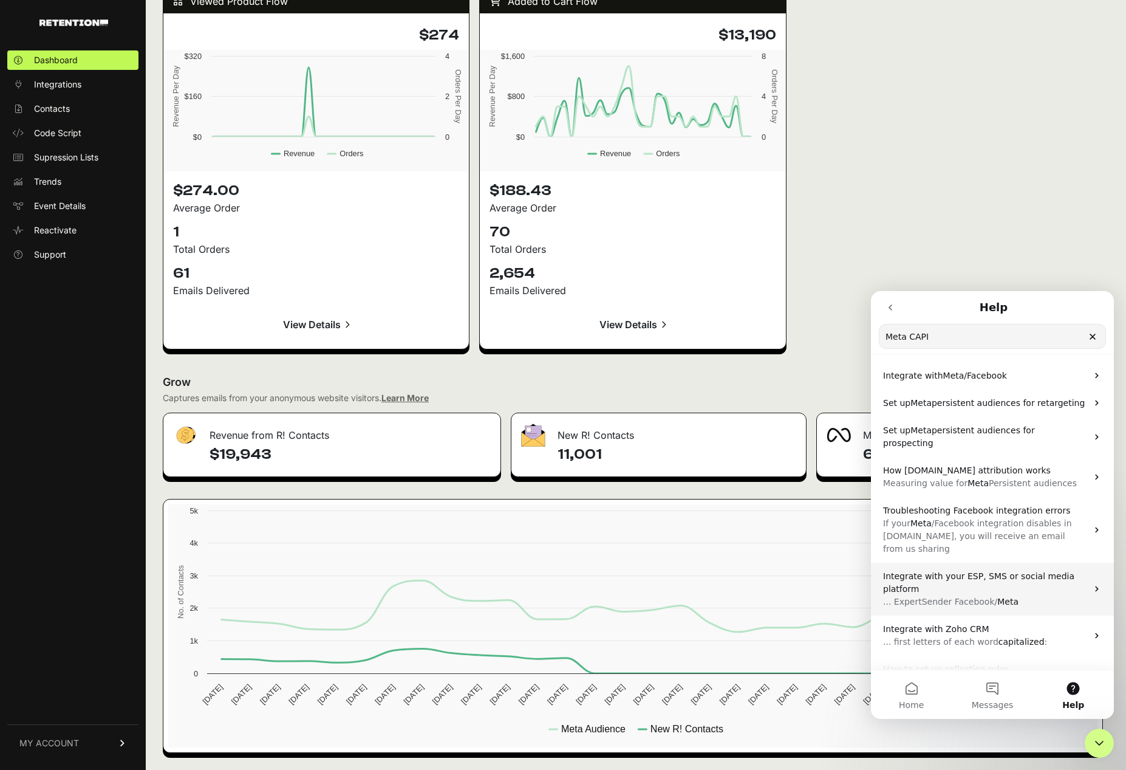
scroll to position [2, 0]
type input "M"
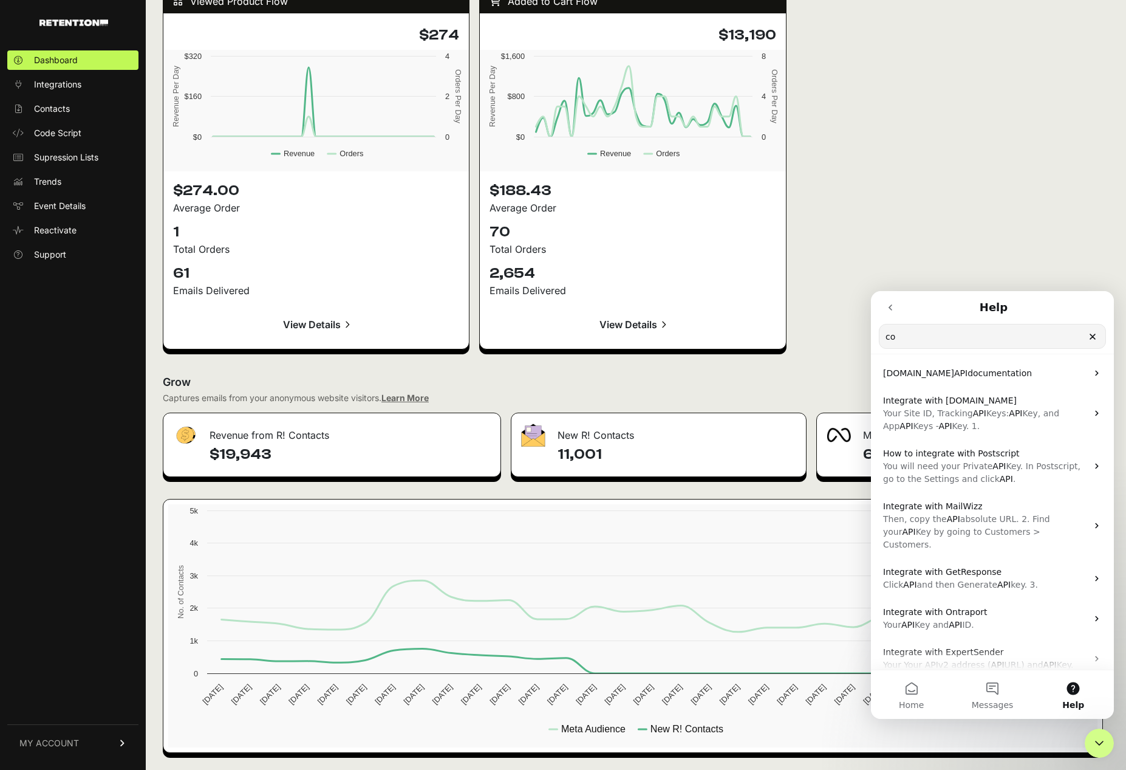
type input "c"
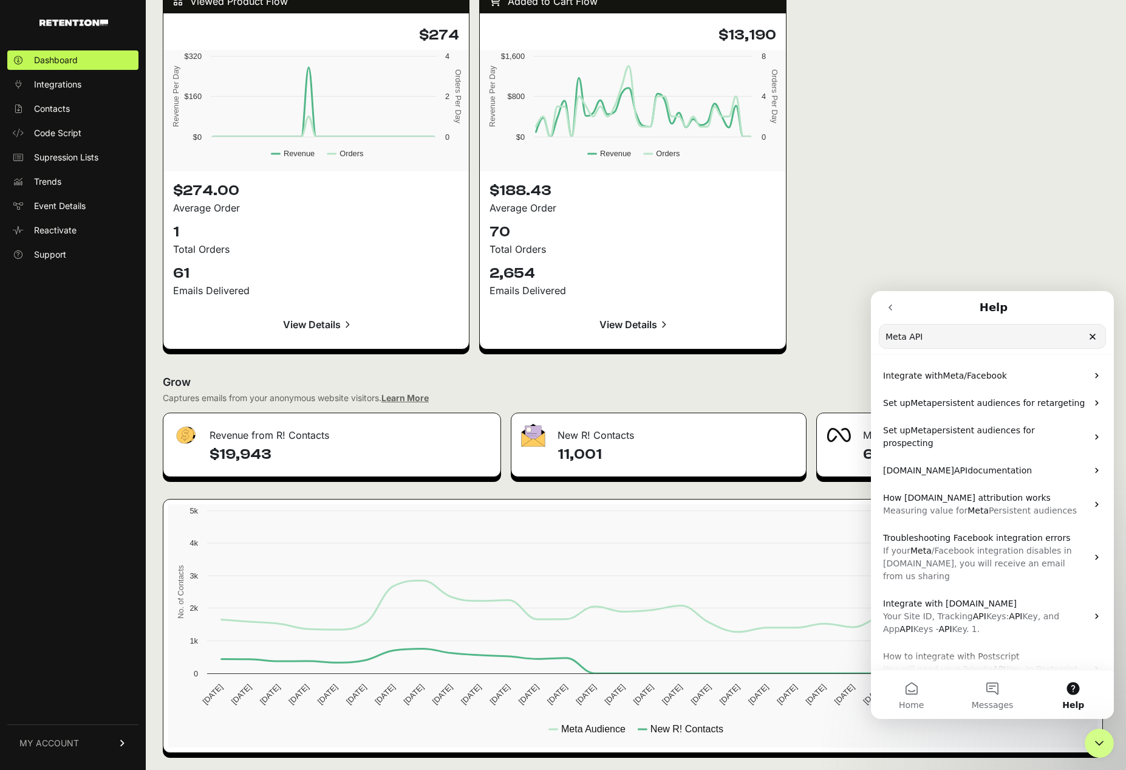
scroll to position [93, 0]
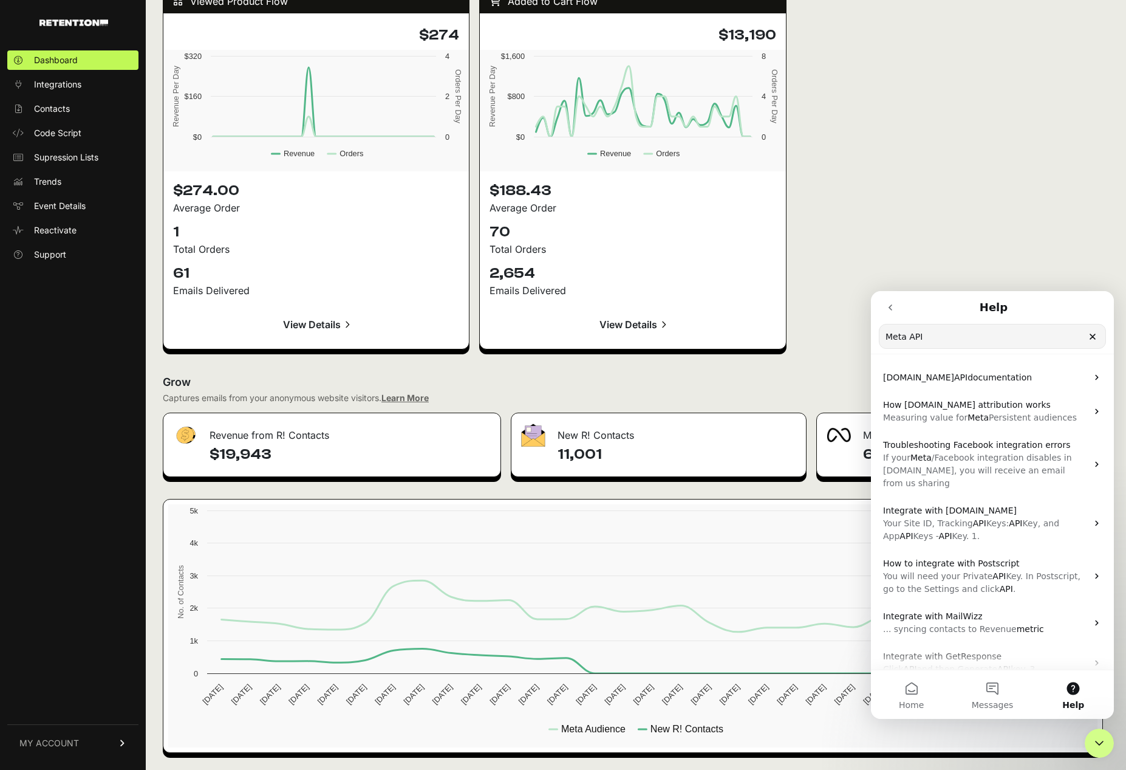
type input "Meta API"
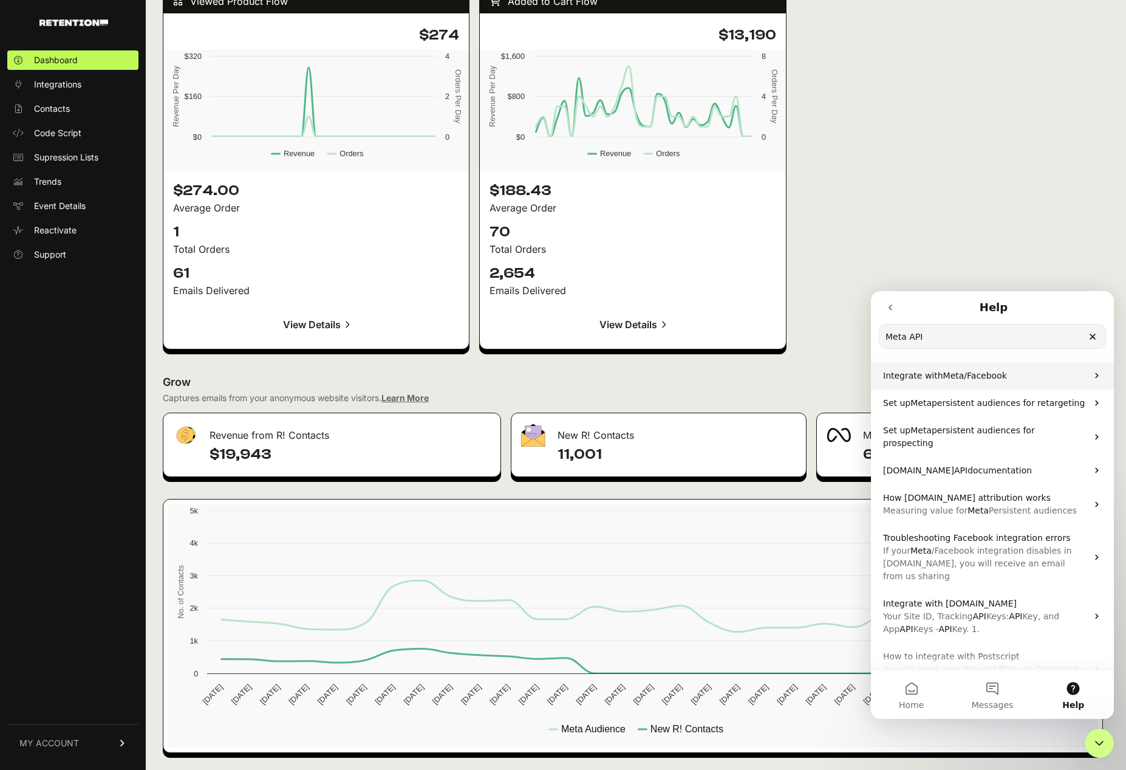
click at [1017, 380] on p "Integrate with Meta /Facebook" at bounding box center [985, 375] width 204 height 13
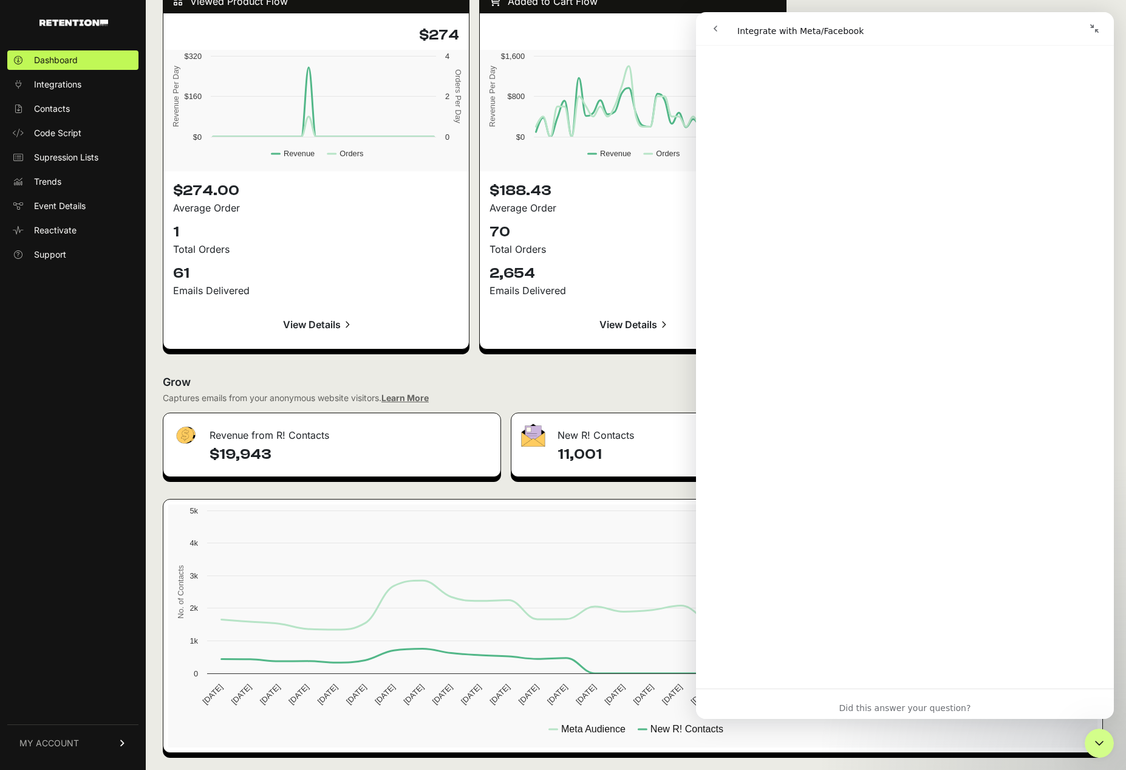
scroll to position [4569, 0]
